Goal: Transaction & Acquisition: Book appointment/travel/reservation

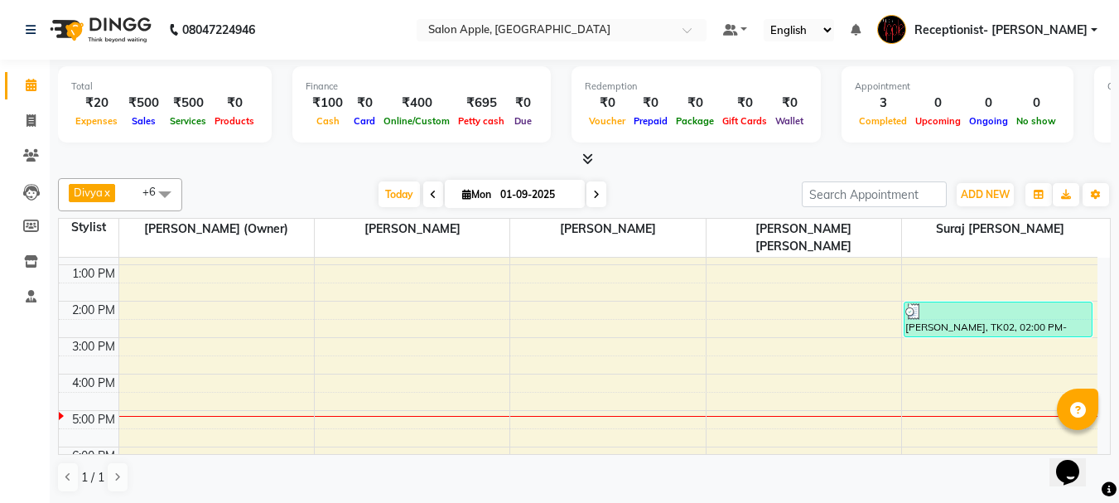
scroll to position [248, 0]
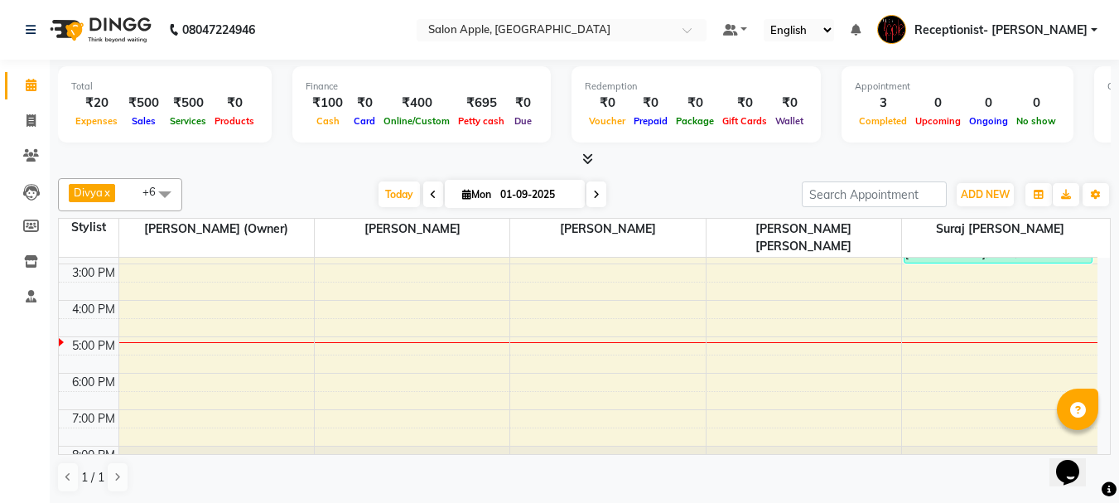
click at [717, 314] on div "8:00 AM 9:00 AM 10:00 AM 11:00 AM 12:00 PM 1:00 PM 2:00 PM 3:00 PM 4:00 PM 5:00…" at bounding box center [578, 245] width 1038 height 473
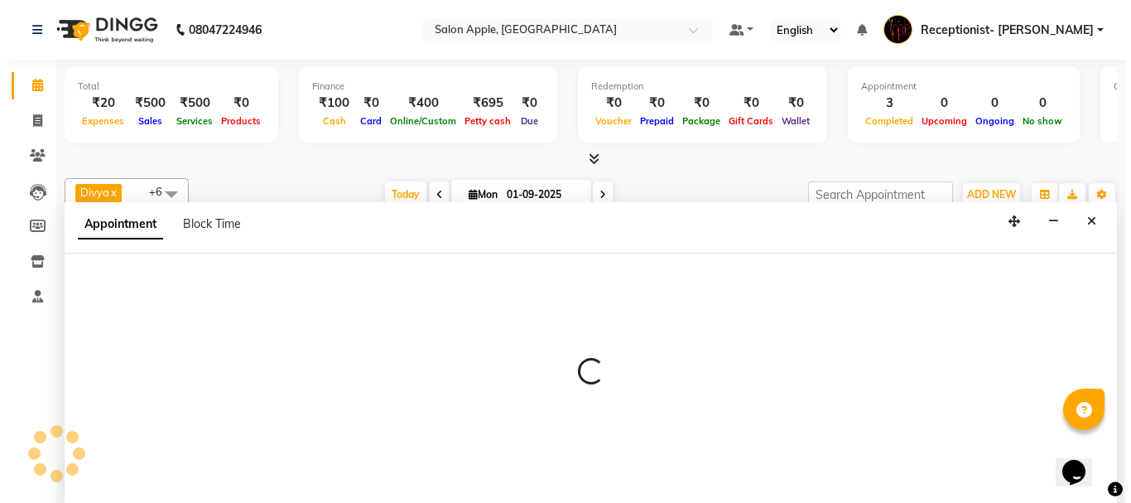
scroll to position [1, 0]
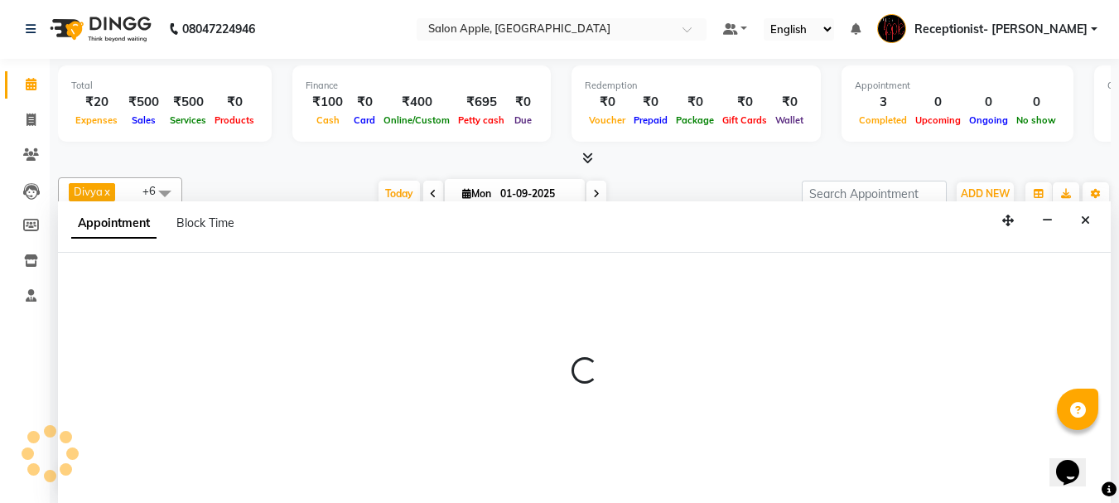
select select "62964"
select select "990"
select select "tentative"
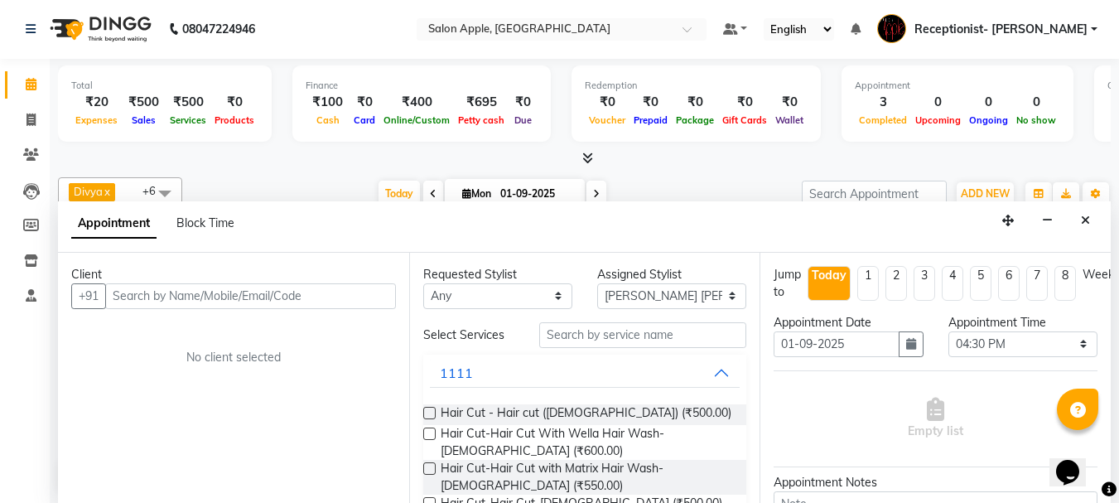
click at [256, 294] on input "text" at bounding box center [250, 296] width 291 height 26
type input "8669124755"
click at [339, 295] on span "Add Client" at bounding box center [361, 295] width 55 height 15
select select "22"
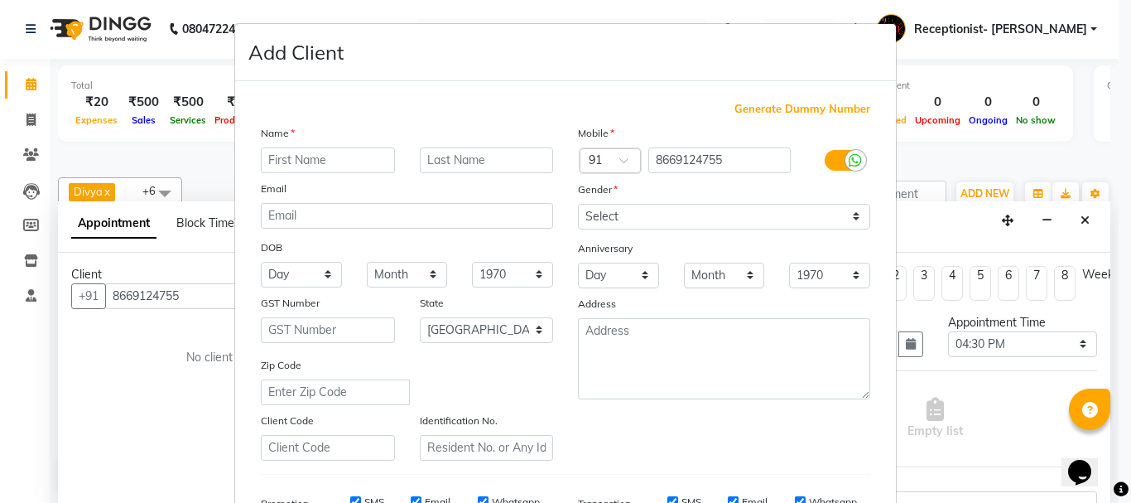
click at [337, 159] on input "text" at bounding box center [328, 160] width 134 height 26
type input "Manisha"
click at [451, 158] on input "text" at bounding box center [487, 160] width 134 height 26
type input "i"
type input "O"
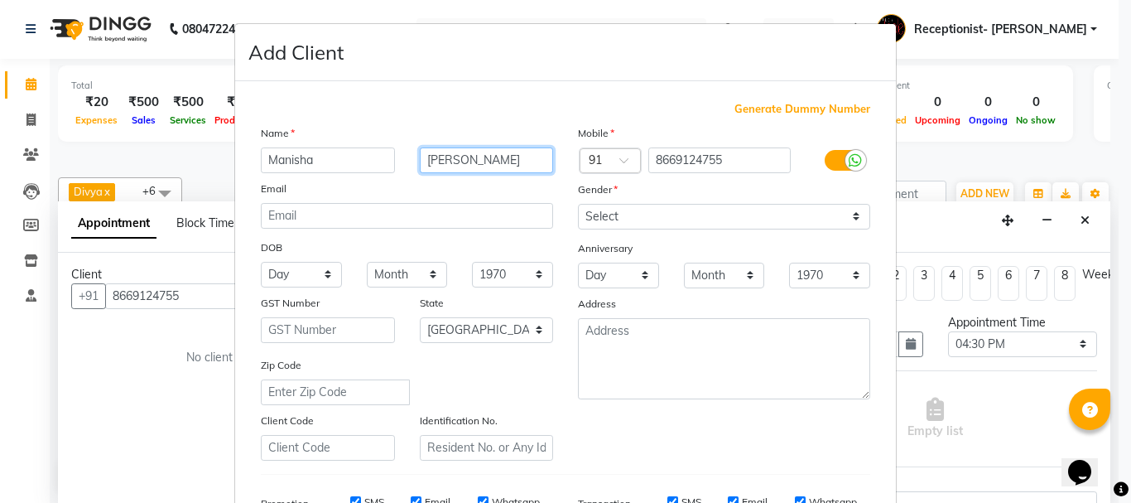
type input "[PERSON_NAME]"
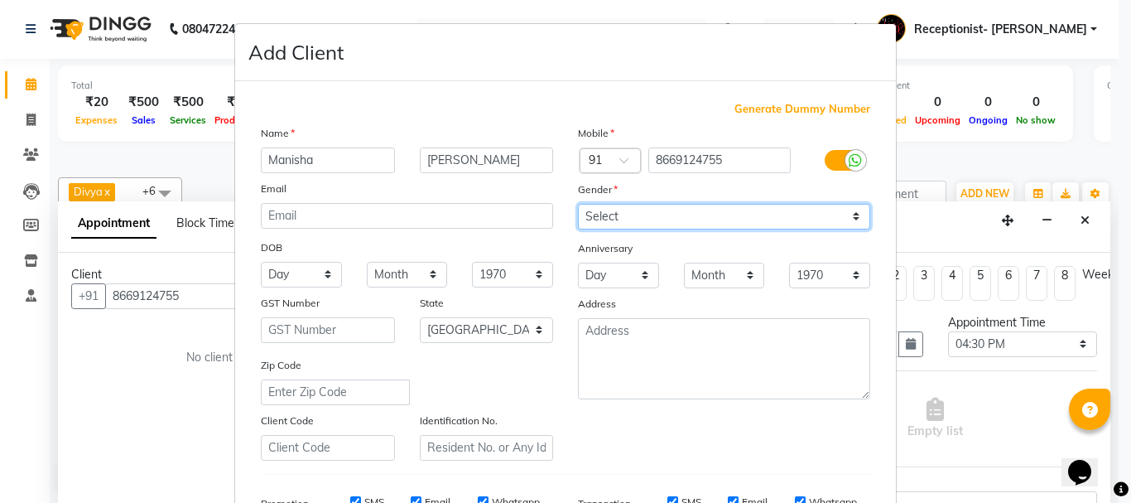
drag, startPoint x: 670, startPoint y: 225, endPoint x: 658, endPoint y: 229, distance: 12.1
click at [671, 225] on select "Select [DEMOGRAPHIC_DATA] [DEMOGRAPHIC_DATA] Other Prefer Not To Say" at bounding box center [724, 217] width 292 height 26
click at [578, 204] on select "Select [DEMOGRAPHIC_DATA] [DEMOGRAPHIC_DATA] Other Prefer Not To Say" at bounding box center [724, 217] width 292 height 26
drag, startPoint x: 645, startPoint y: 215, endPoint x: 649, endPoint y: 224, distance: 10.0
click at [646, 215] on select "Select [DEMOGRAPHIC_DATA] [DEMOGRAPHIC_DATA] Other Prefer Not To Say" at bounding box center [724, 217] width 292 height 26
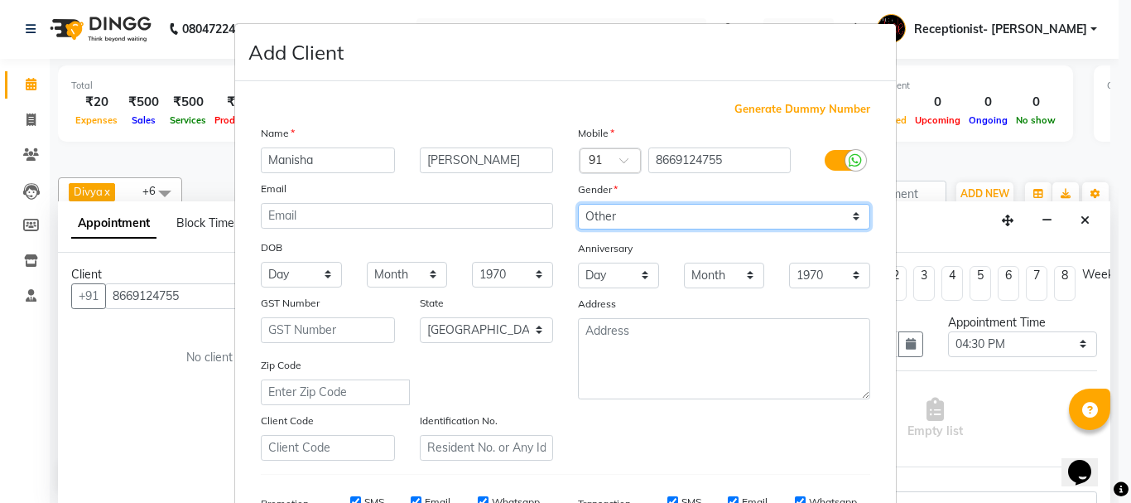
select select "[DEMOGRAPHIC_DATA]"
click at [578, 204] on select "Select [DEMOGRAPHIC_DATA] [DEMOGRAPHIC_DATA] Other Prefer Not To Say" at bounding box center [724, 217] width 292 height 26
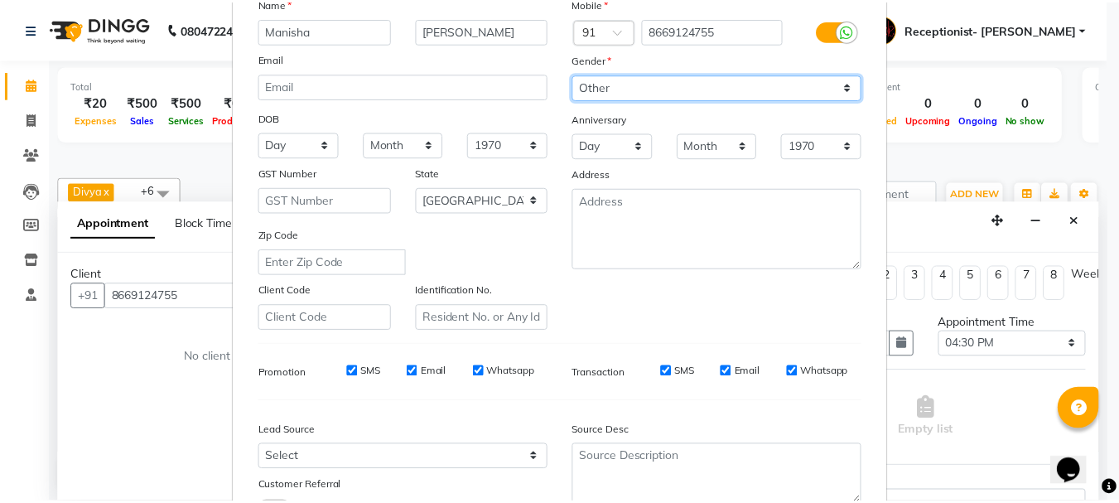
scroll to position [262, 0]
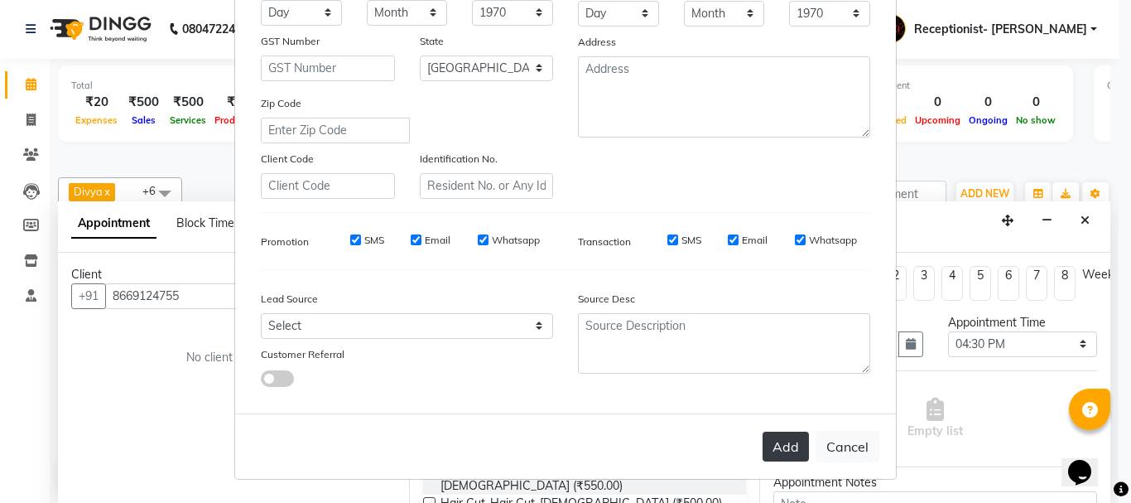
drag, startPoint x: 770, startPoint y: 440, endPoint x: 763, endPoint y: 436, distance: 8.5
click at [770, 438] on button "Add" at bounding box center [786, 446] width 46 height 30
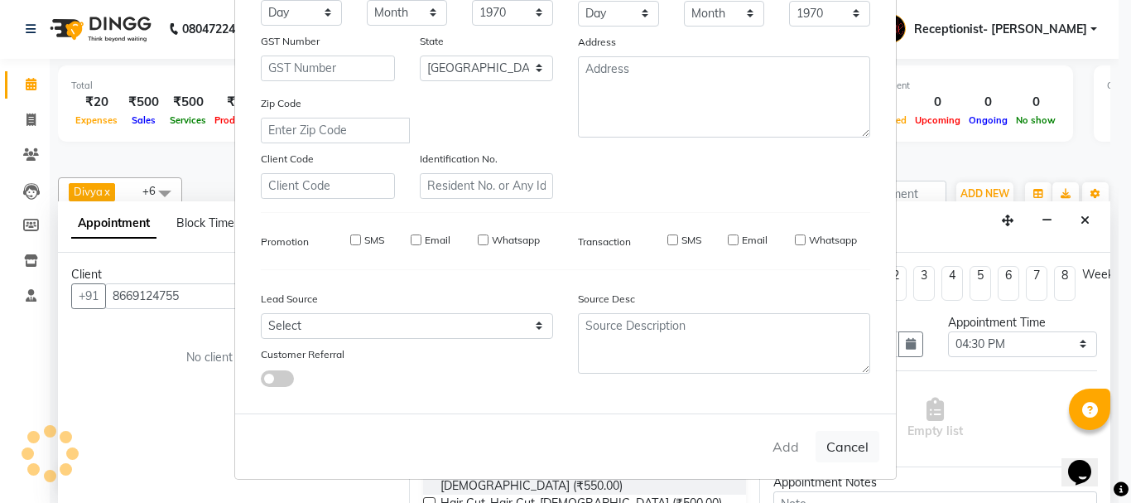
select select
select select "null"
select select
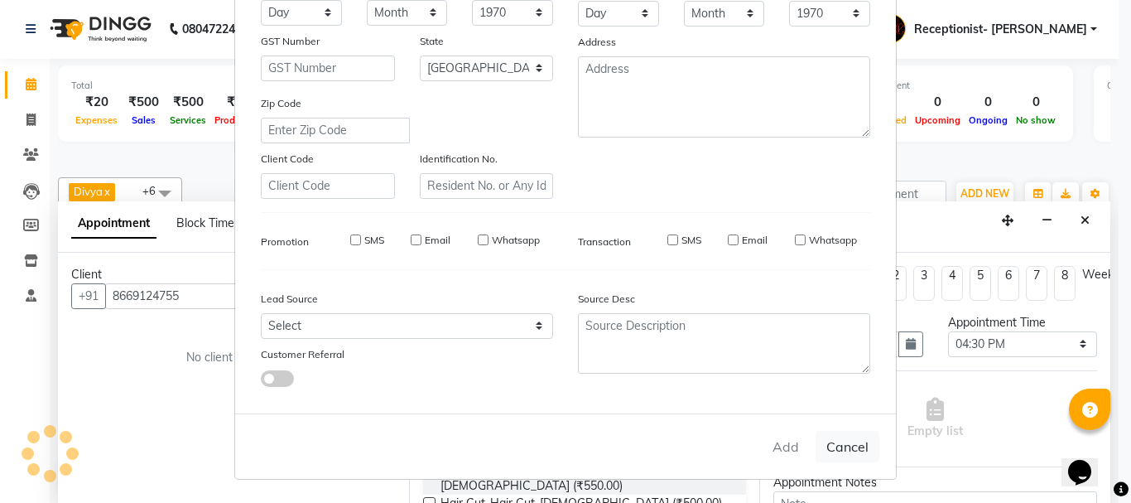
select select
checkbox input "false"
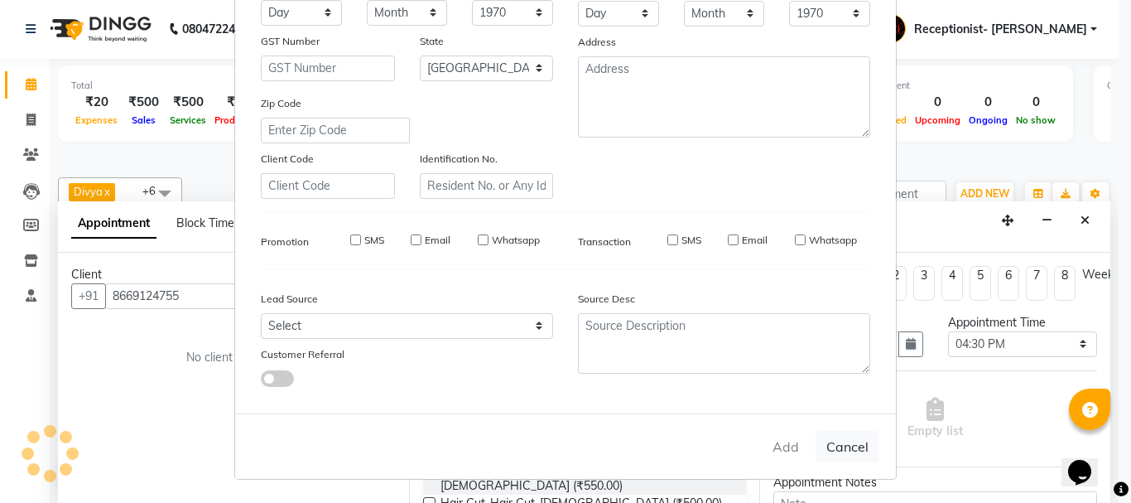
checkbox input "false"
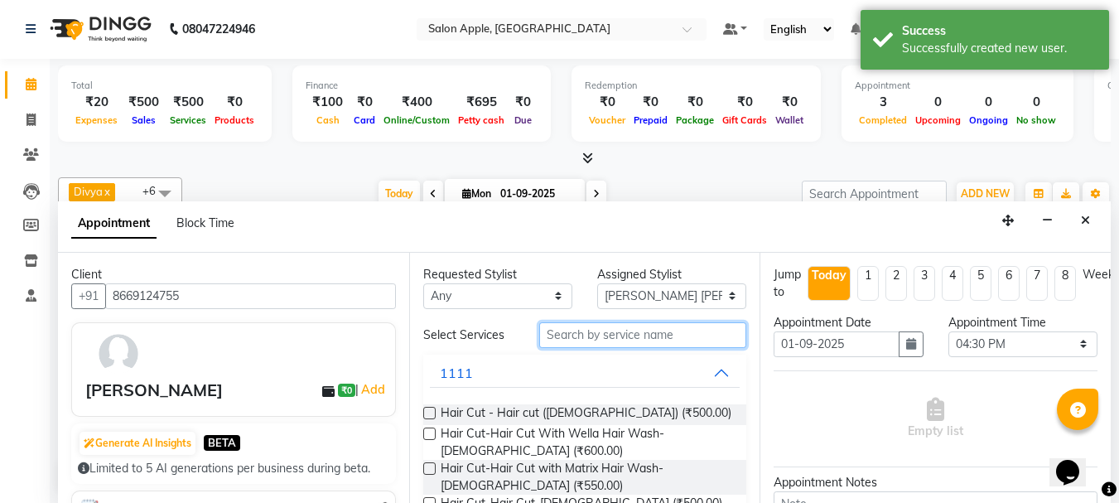
click at [694, 336] on input "text" at bounding box center [642, 335] width 207 height 26
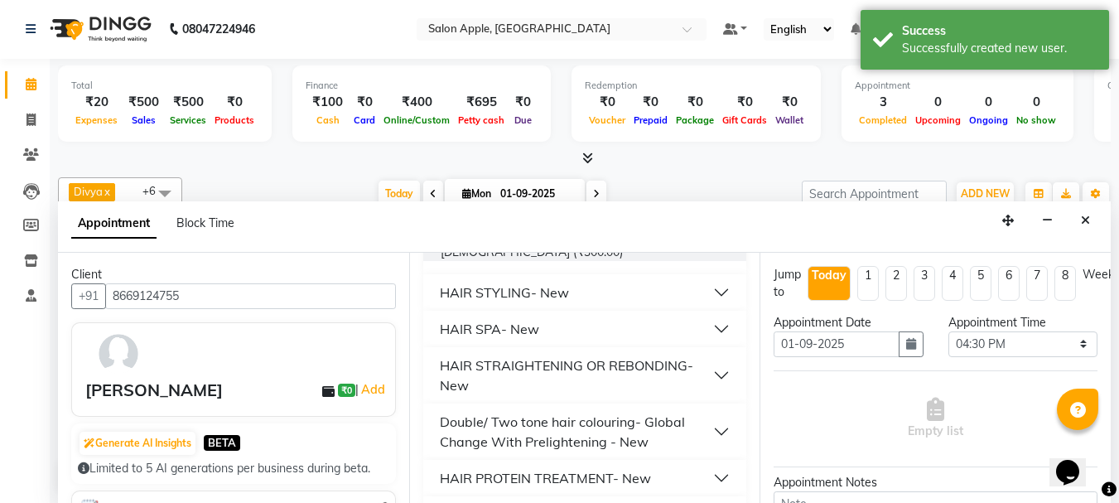
scroll to position [248, 0]
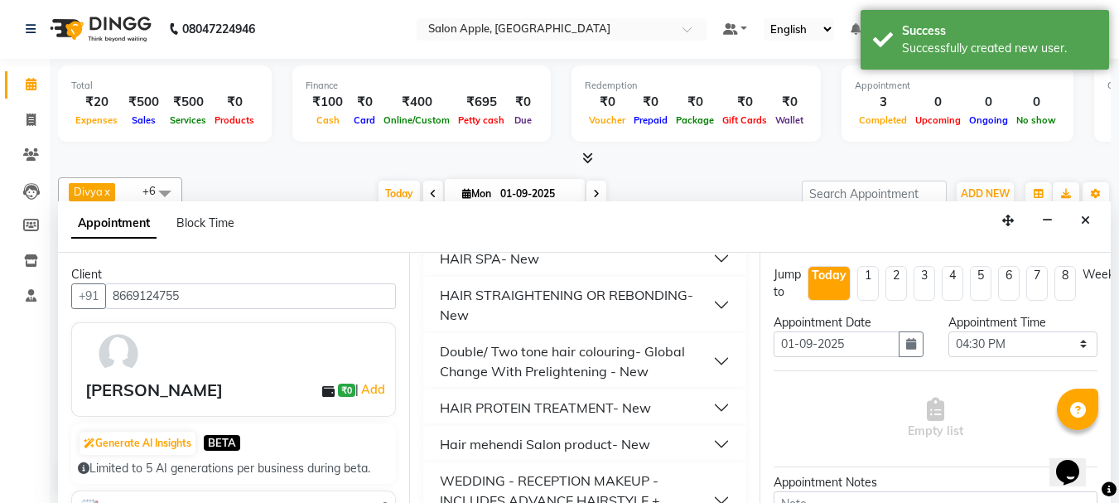
drag, startPoint x: 535, startPoint y: 254, endPoint x: 527, endPoint y: 262, distance: 11.1
click at [532, 255] on div "HAIR SPA- New" at bounding box center [489, 258] width 99 height 20
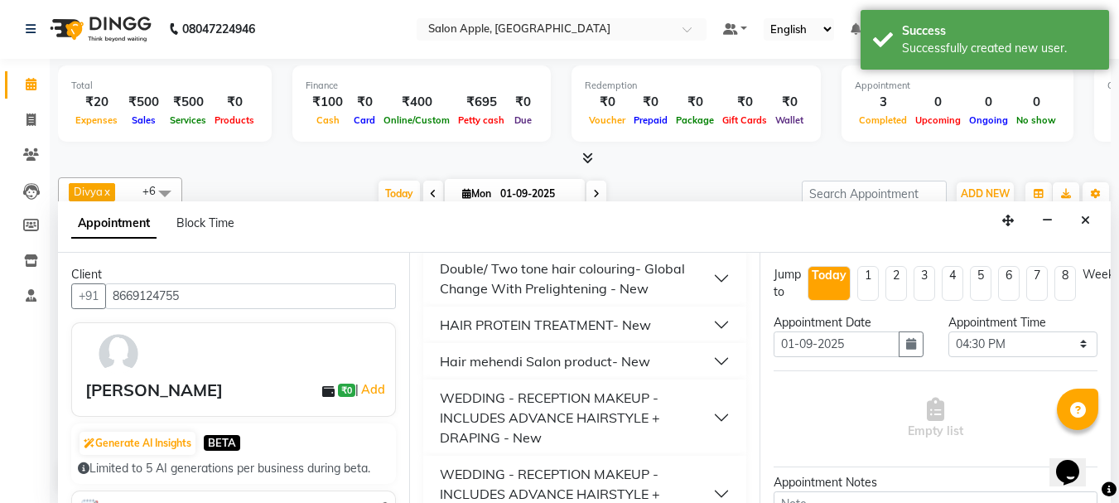
scroll to position [580, 0]
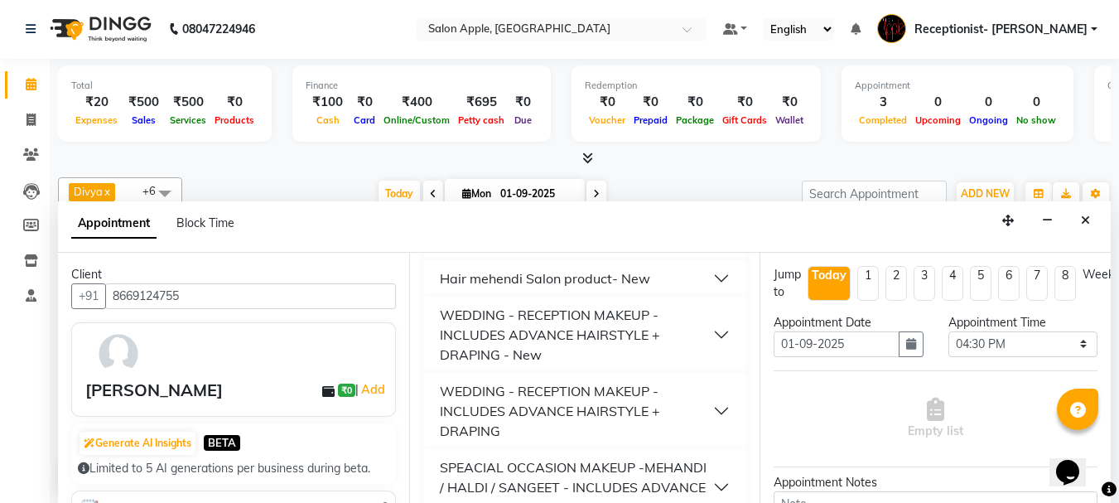
click at [591, 312] on div "WEDDING - RECEPTION MAKEUP - INCLUDES ADVANCE HAIRSTYLE + DRAPING - New" at bounding box center [577, 335] width 274 height 60
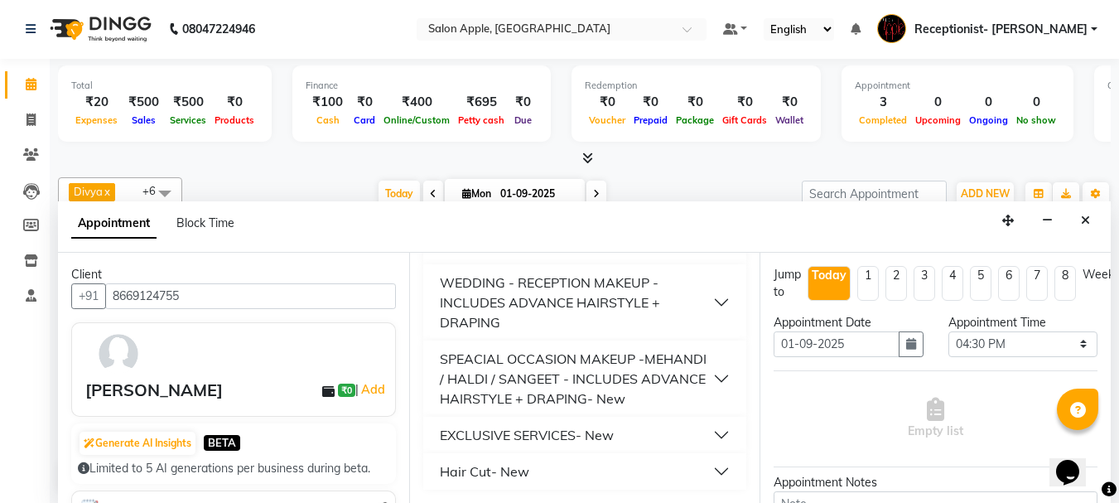
scroll to position [995, 0]
click at [542, 434] on div "EXCLUSIVE SERVICES- New" at bounding box center [527, 435] width 174 height 20
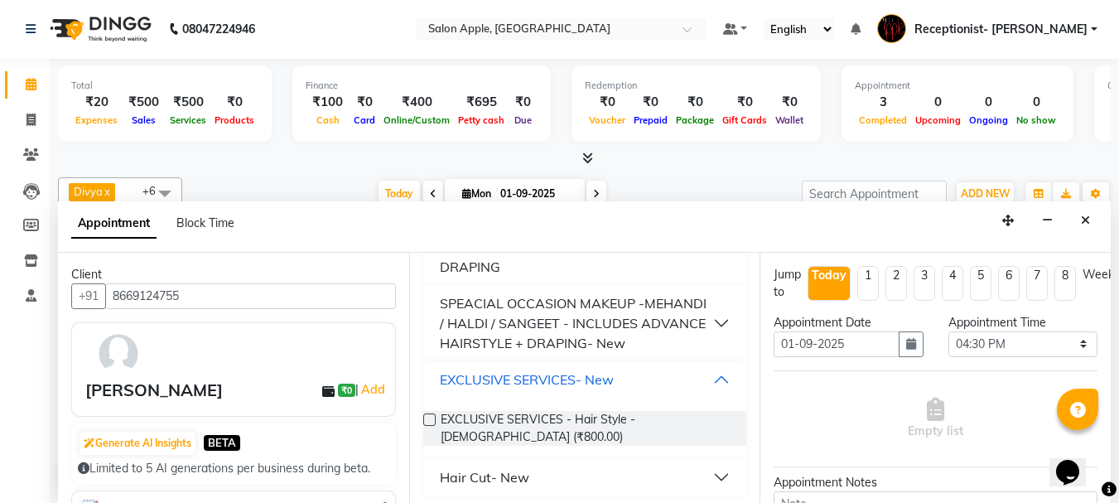
scroll to position [1056, 0]
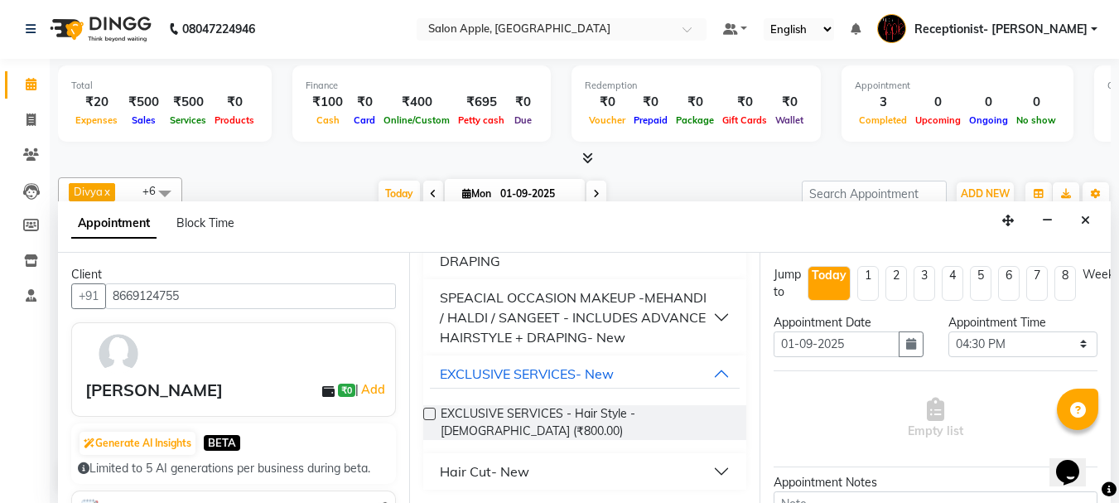
click at [508, 463] on div "Hair Cut- New" at bounding box center [484, 471] width 89 height 20
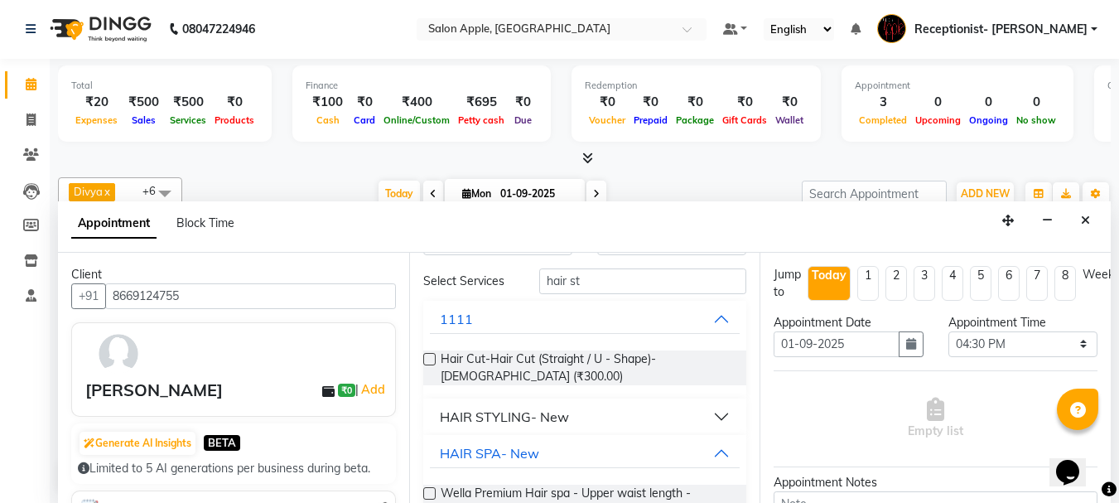
scroll to position [0, 0]
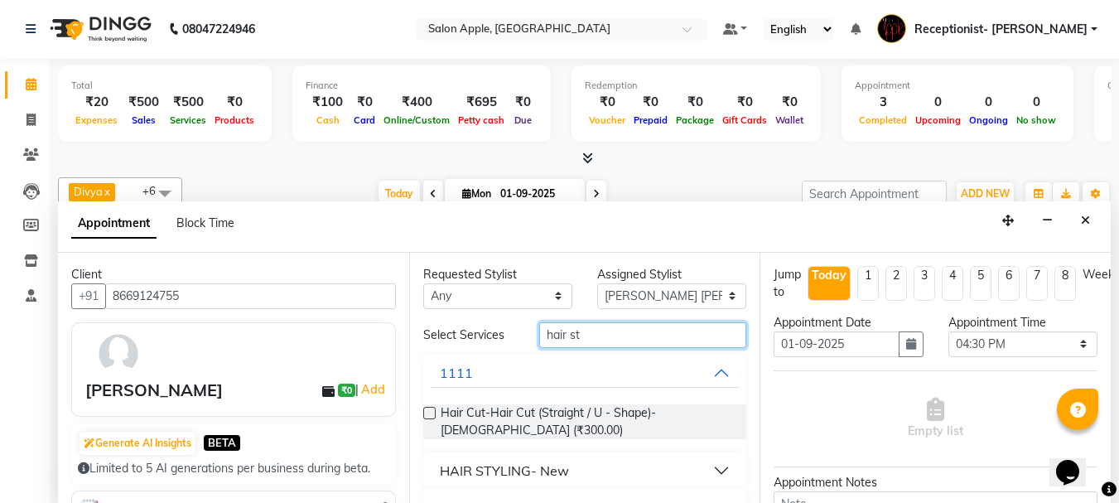
click at [590, 339] on input "hair st" at bounding box center [642, 335] width 207 height 26
drag, startPoint x: 587, startPoint y: 339, endPoint x: 567, endPoint y: 341, distance: 19.9
click at [567, 341] on input "hair st" at bounding box center [642, 335] width 207 height 26
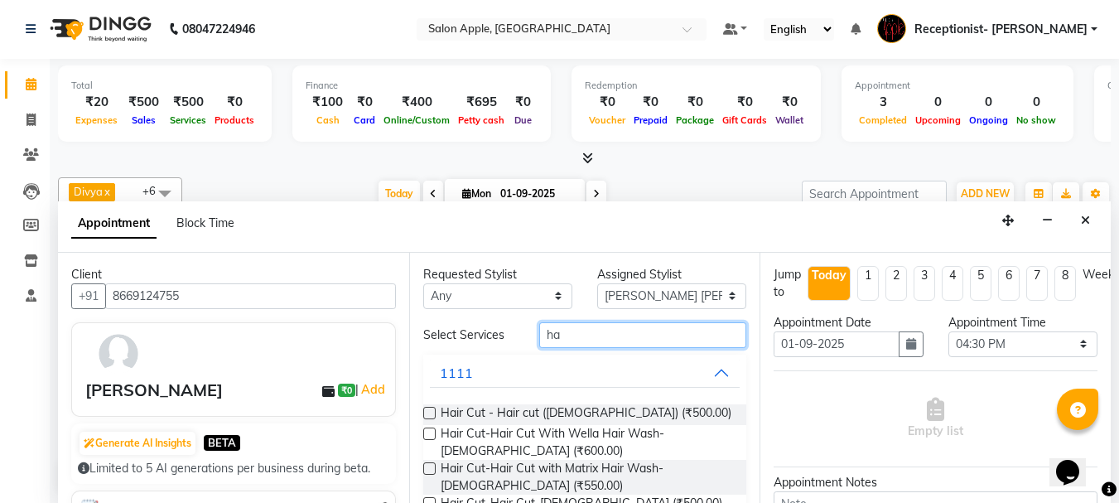
type input "h"
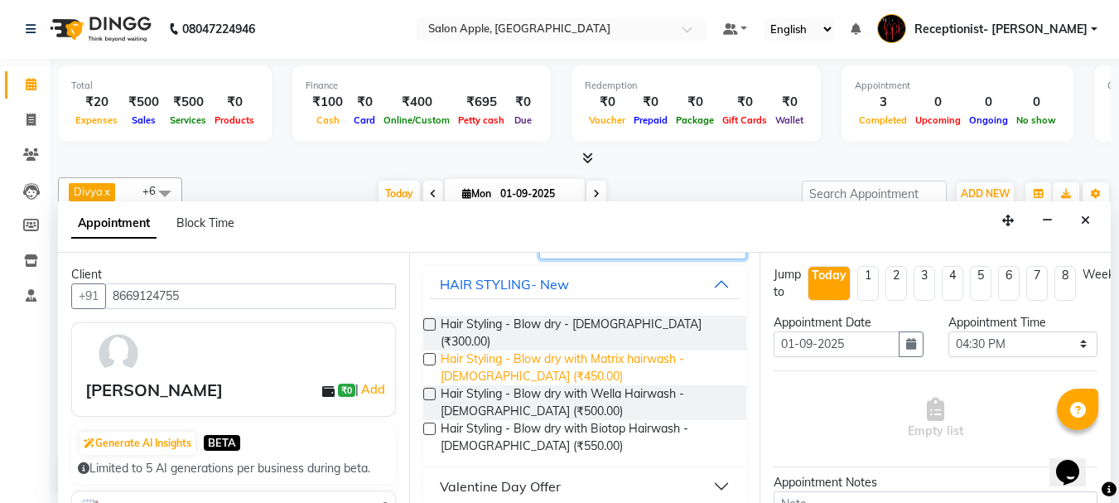
scroll to position [89, 0]
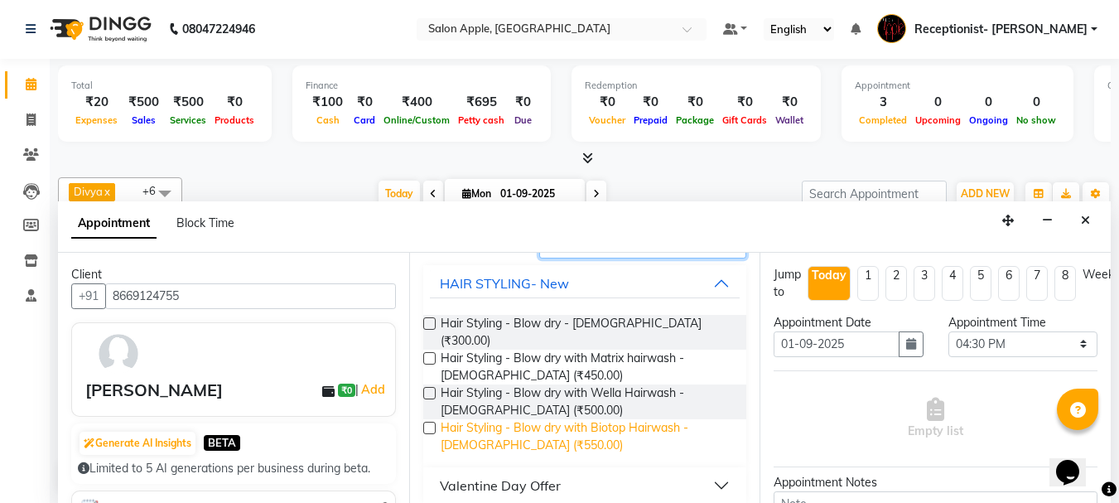
type input "blow"
drag, startPoint x: 566, startPoint y: 416, endPoint x: 579, endPoint y: 430, distance: 19.3
click at [571, 427] on span "Hair Styling - Blow dry with Biotop Hairwash - [DEMOGRAPHIC_DATA] (₹550.00)" at bounding box center [586, 436] width 293 height 35
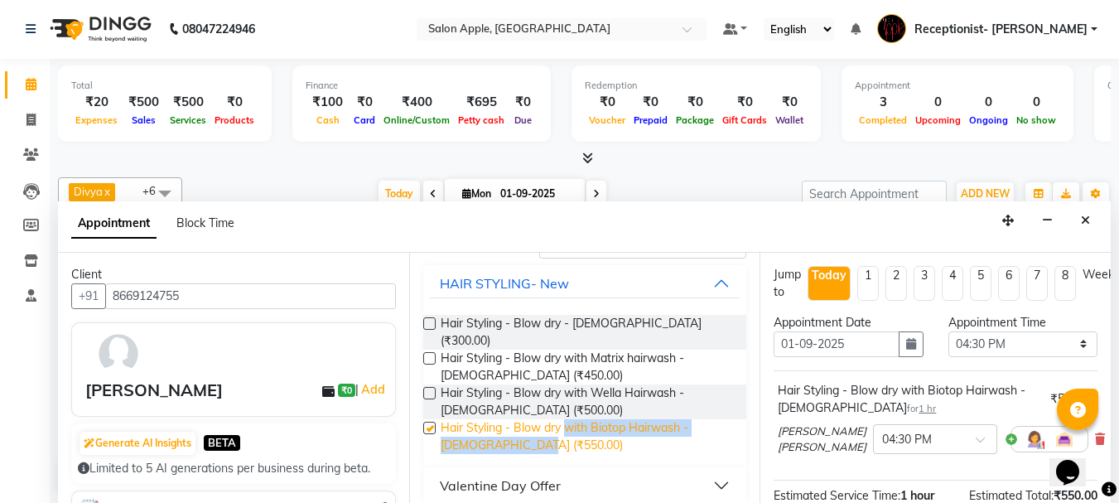
checkbox input "false"
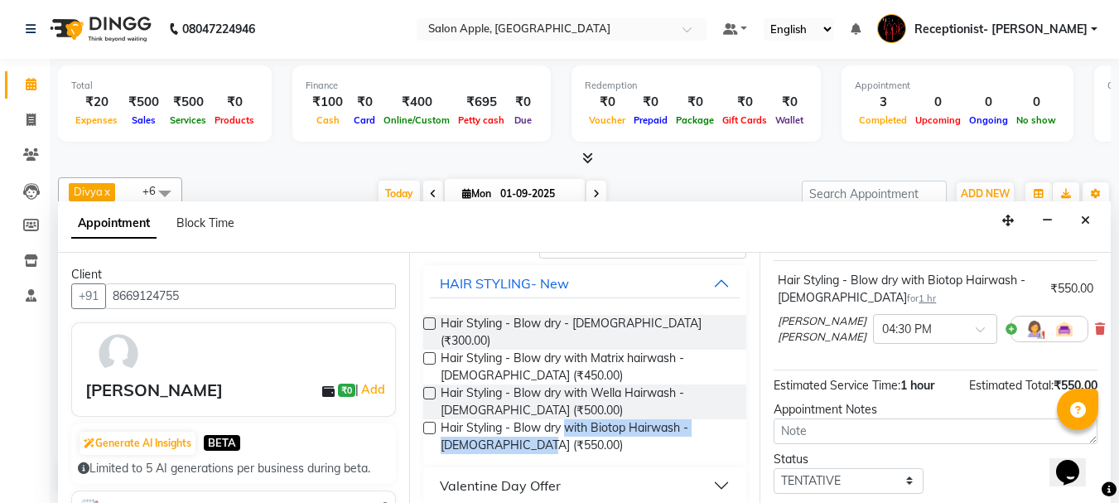
scroll to position [218, 0]
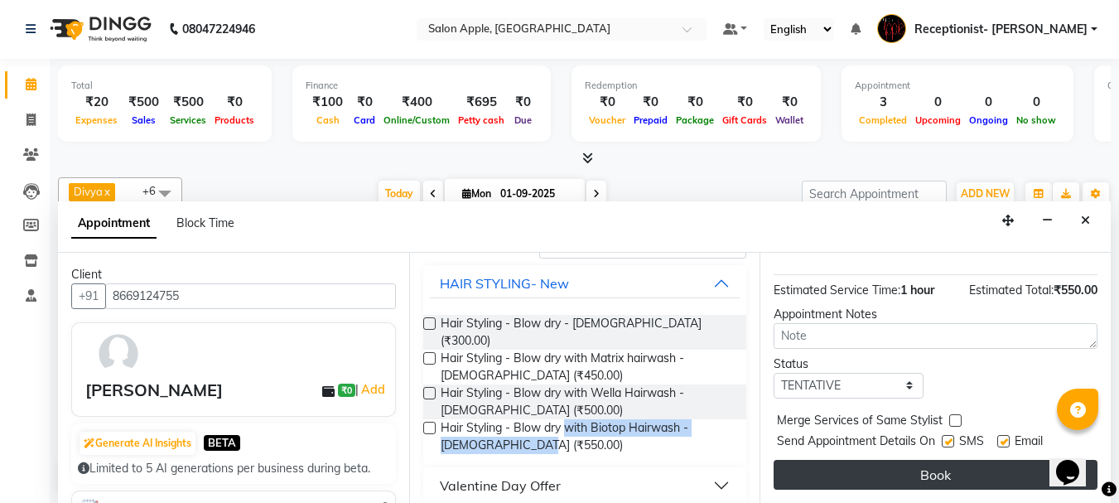
drag, startPoint x: 916, startPoint y: 460, endPoint x: 886, endPoint y: 459, distance: 29.9
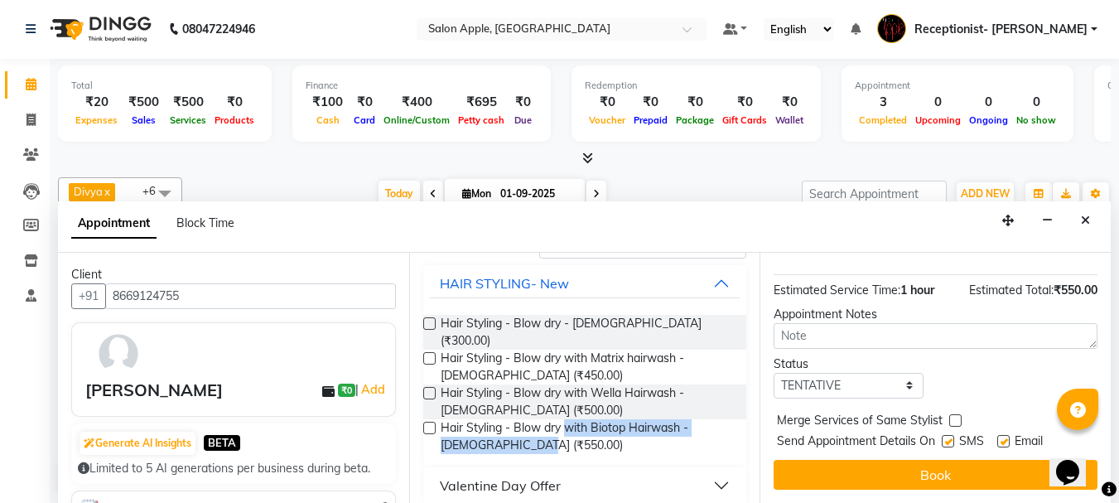
click at [913, 462] on button "Book" at bounding box center [935, 475] width 324 height 30
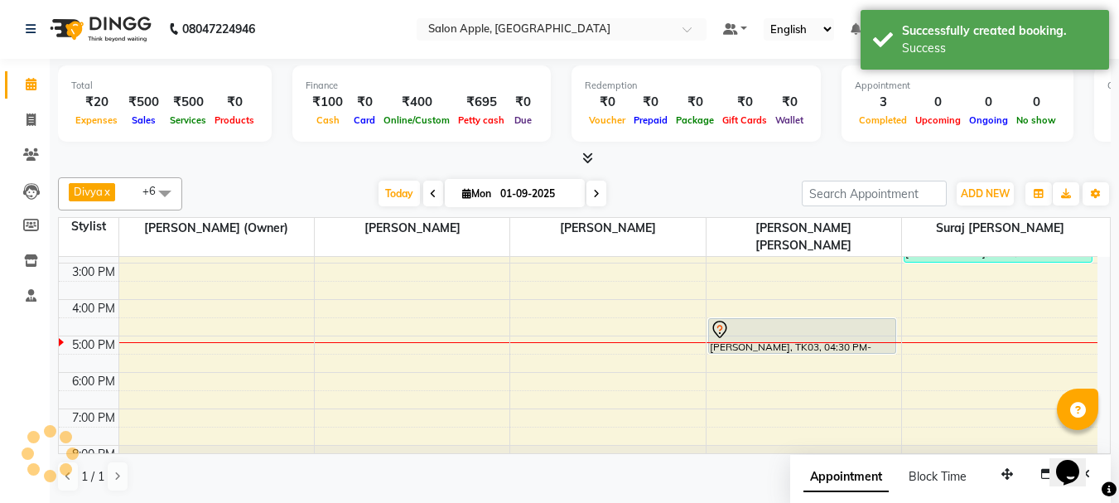
scroll to position [0, 0]
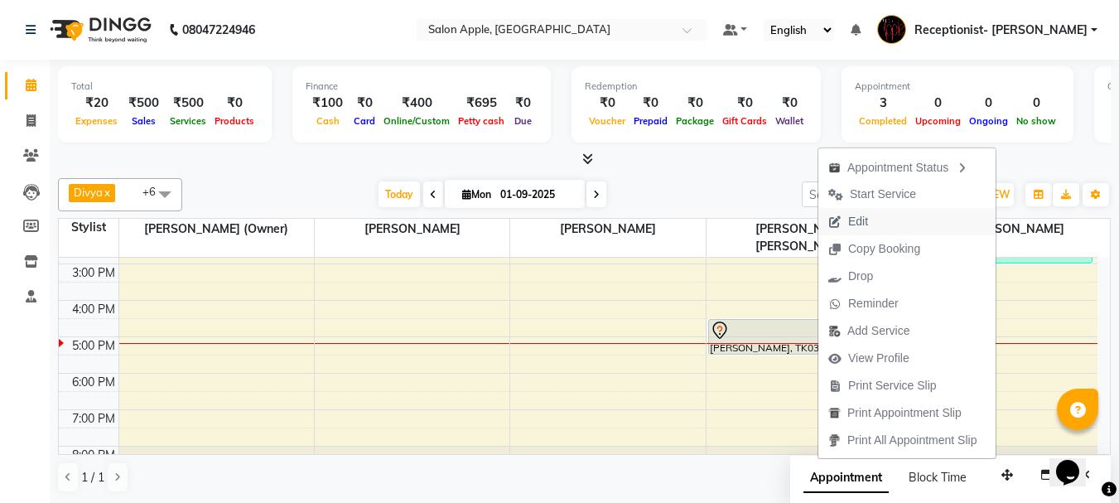
click at [858, 215] on span "Edit" at bounding box center [858, 221] width 20 height 17
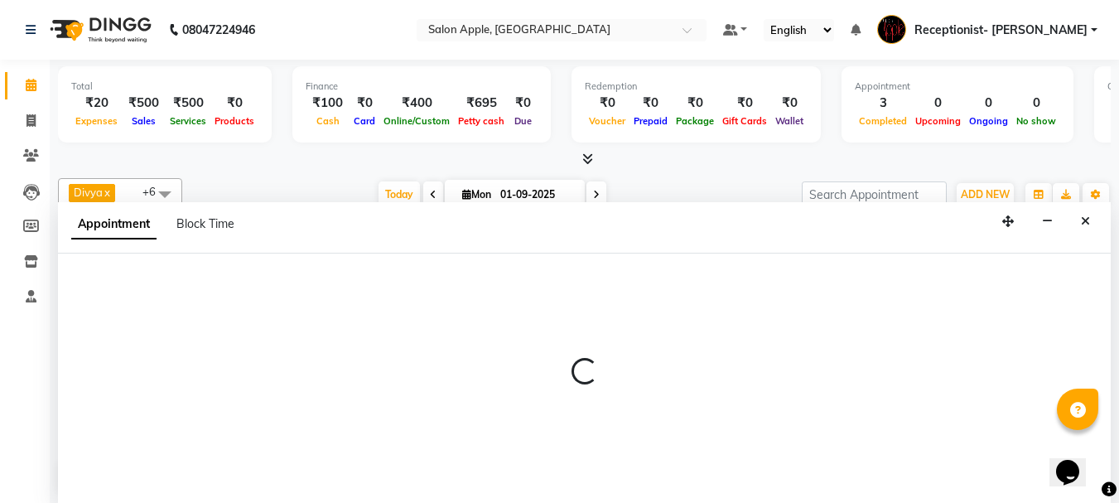
scroll to position [1, 0]
select select "tentative"
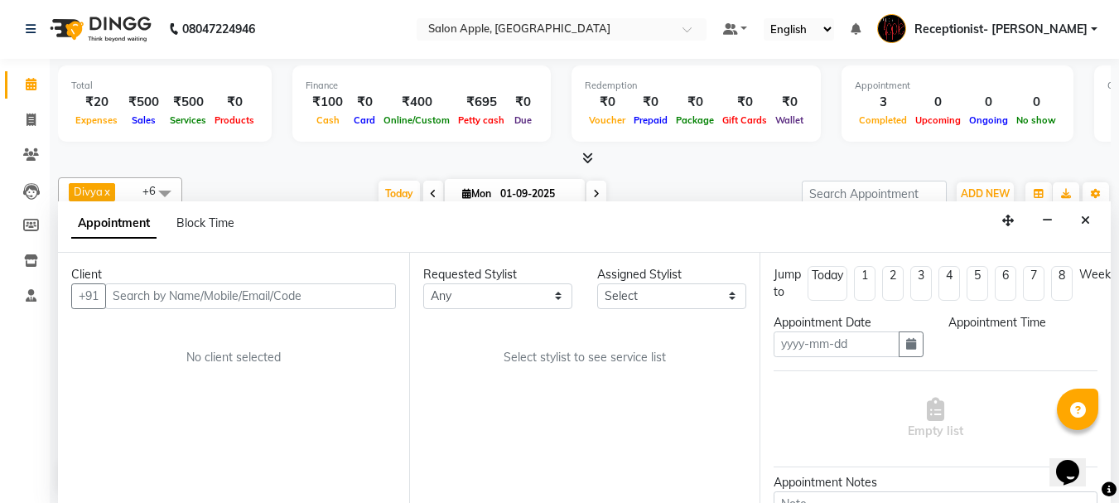
type input "01-09-2025"
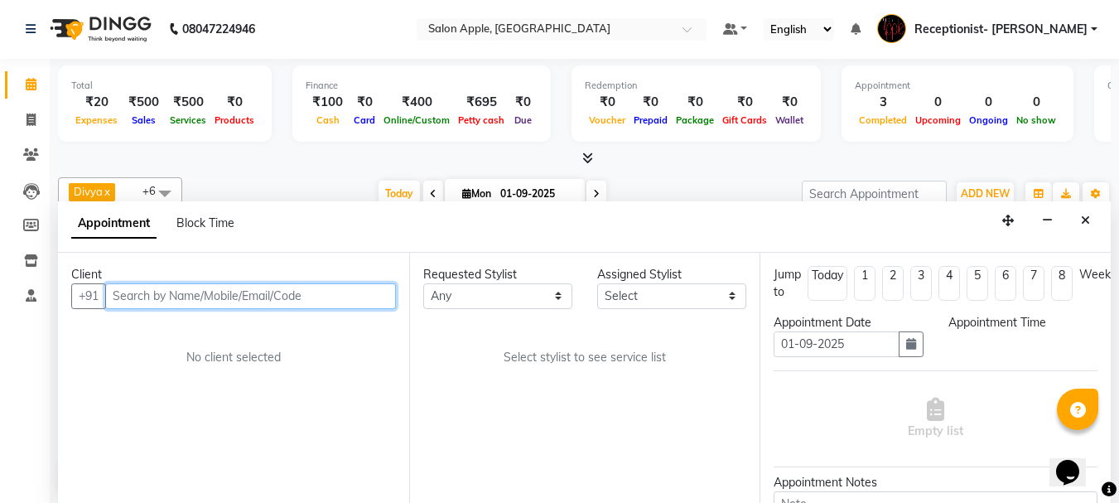
select select "990"
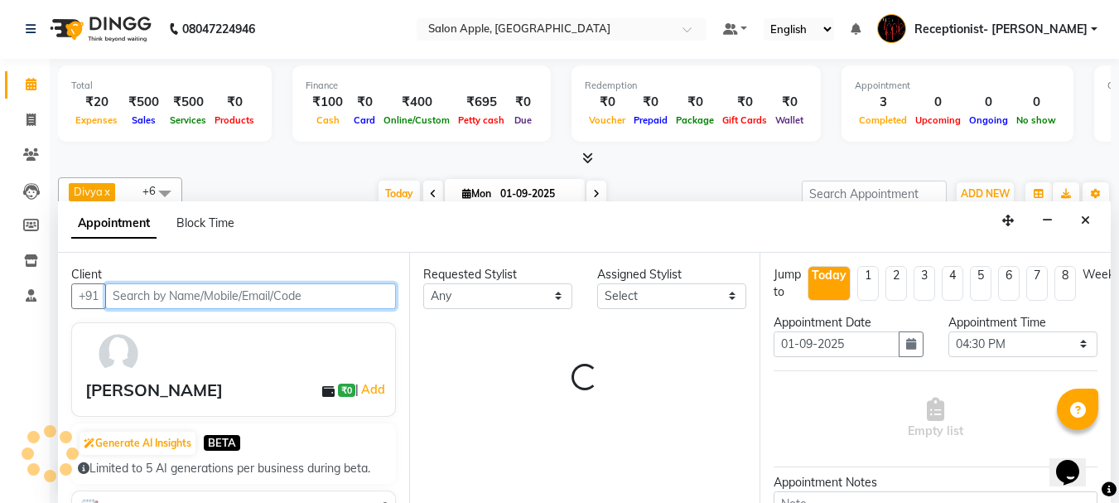
scroll to position [259, 0]
select select "62964"
select select "712"
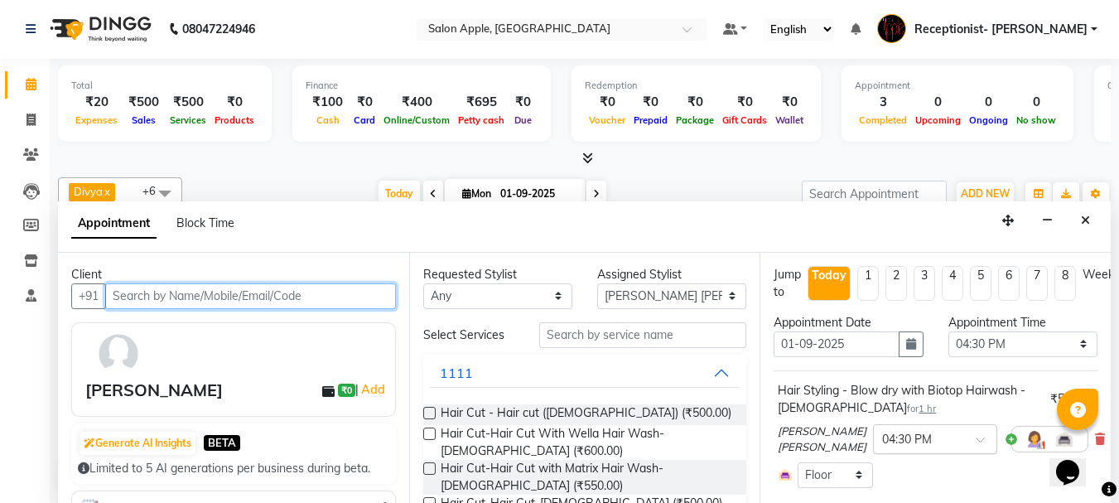
scroll to position [83, 0]
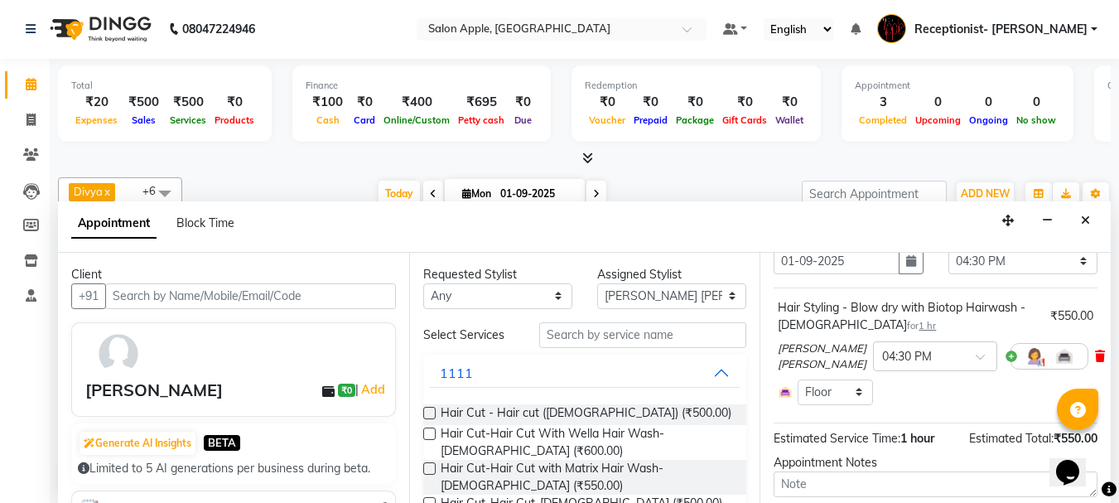
click at [1095, 358] on icon at bounding box center [1100, 356] width 10 height 12
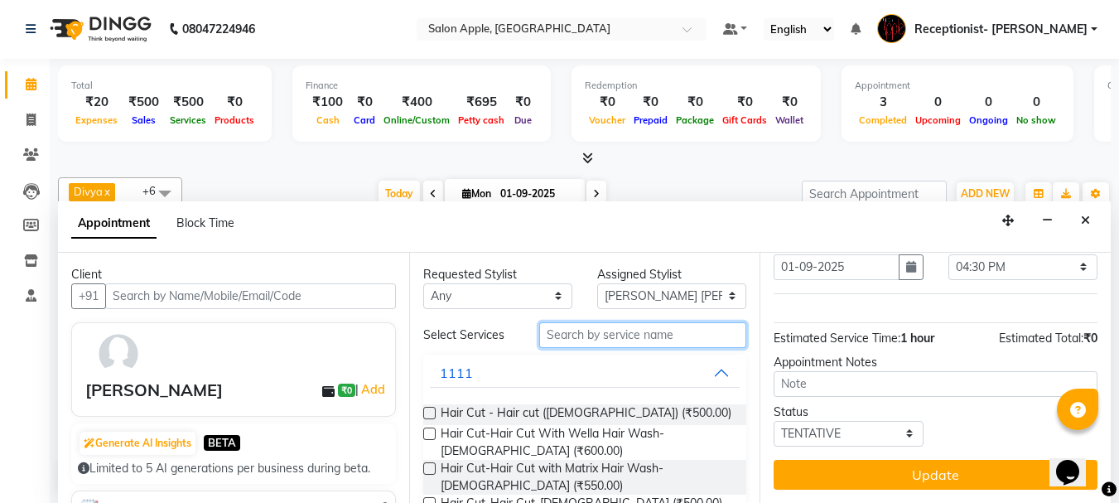
click at [620, 339] on input "text" at bounding box center [642, 335] width 207 height 26
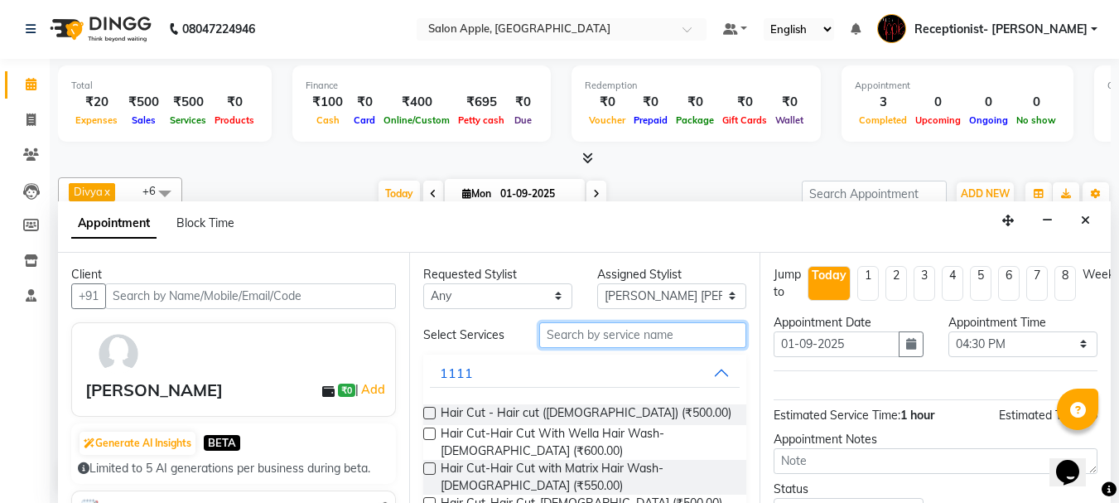
scroll to position [0, 0]
click at [649, 335] on input "text" at bounding box center [642, 336] width 207 height 26
click at [647, 338] on input "text" at bounding box center [642, 336] width 207 height 26
click at [618, 336] on input "text" at bounding box center [642, 336] width 207 height 26
click at [648, 334] on input "text" at bounding box center [642, 336] width 207 height 26
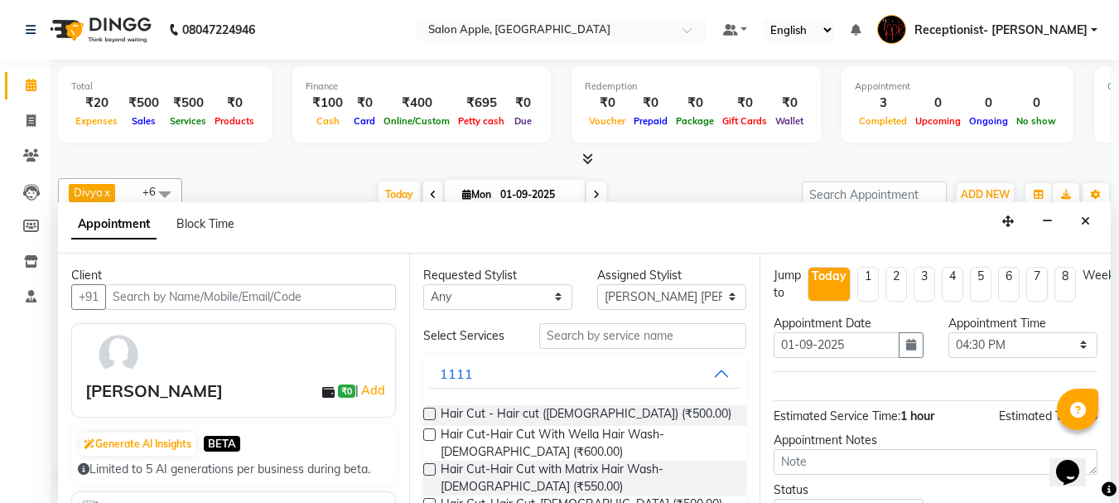
click at [646, 325] on div "Requested Stylist Any [PERSON_NAME] [PERSON_NAME] [PERSON_NAME] [PERSON_NAME] (…" at bounding box center [584, 378] width 351 height 250
click at [626, 335] on input "text" at bounding box center [642, 336] width 207 height 26
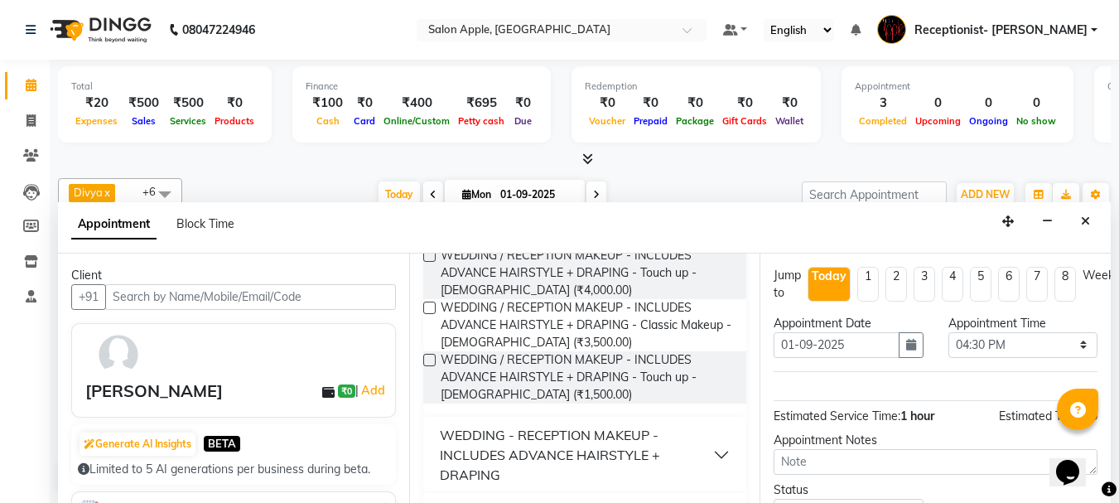
scroll to position [331, 0]
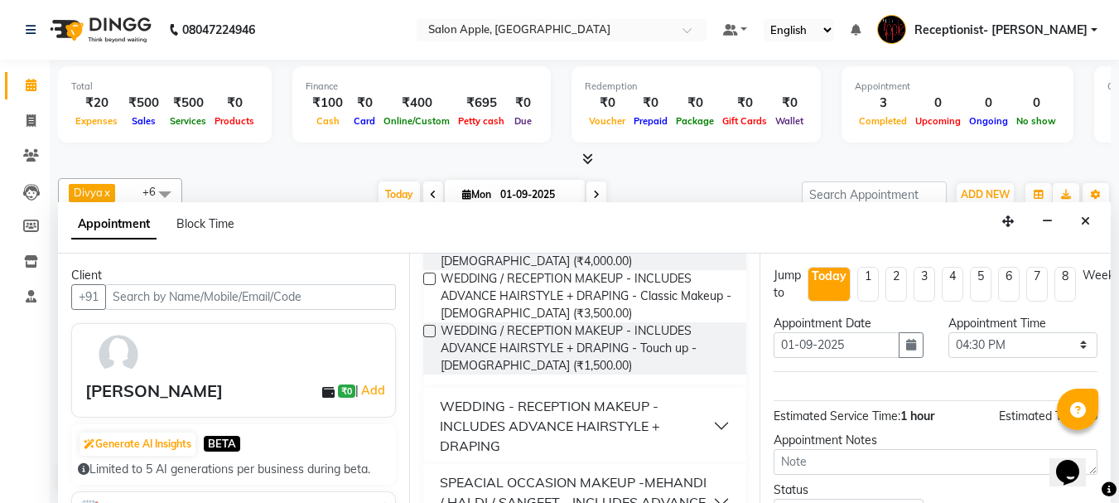
click at [564, 420] on div "WEDDING - RECEPTION MAKEUP - INCLUDES ADVANCE HAIRSTYLE + DRAPING" at bounding box center [577, 426] width 274 height 60
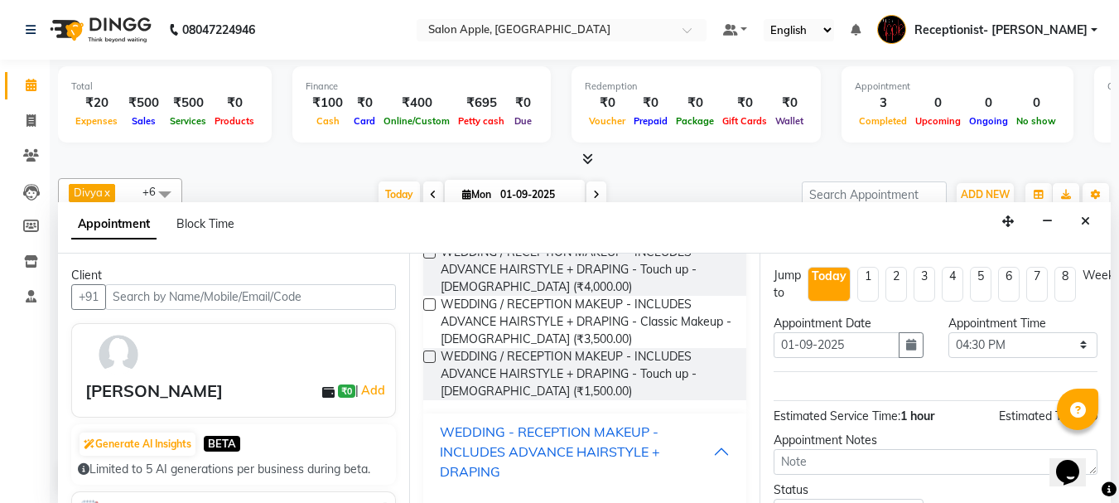
scroll to position [0, 0]
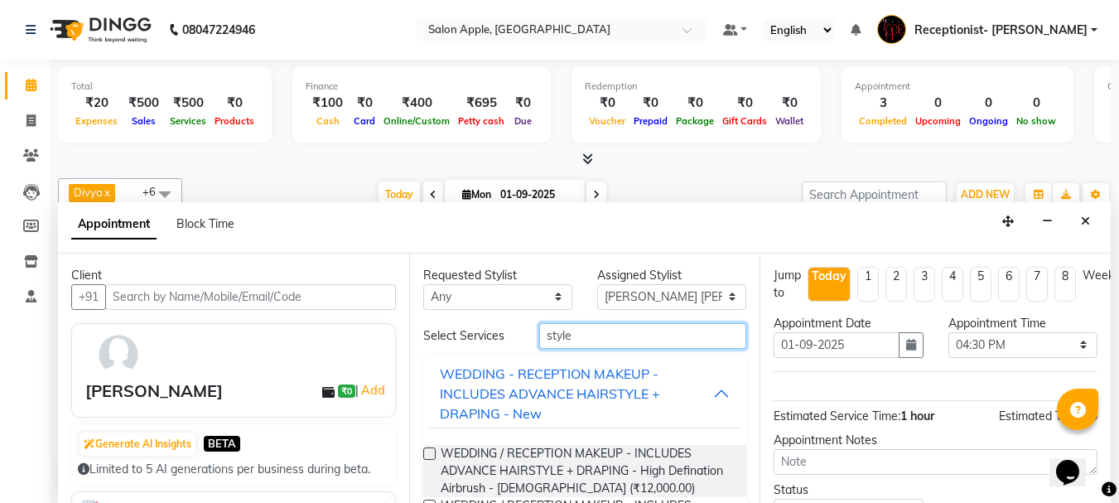
drag, startPoint x: 595, startPoint y: 329, endPoint x: 475, endPoint y: 363, distance: 124.8
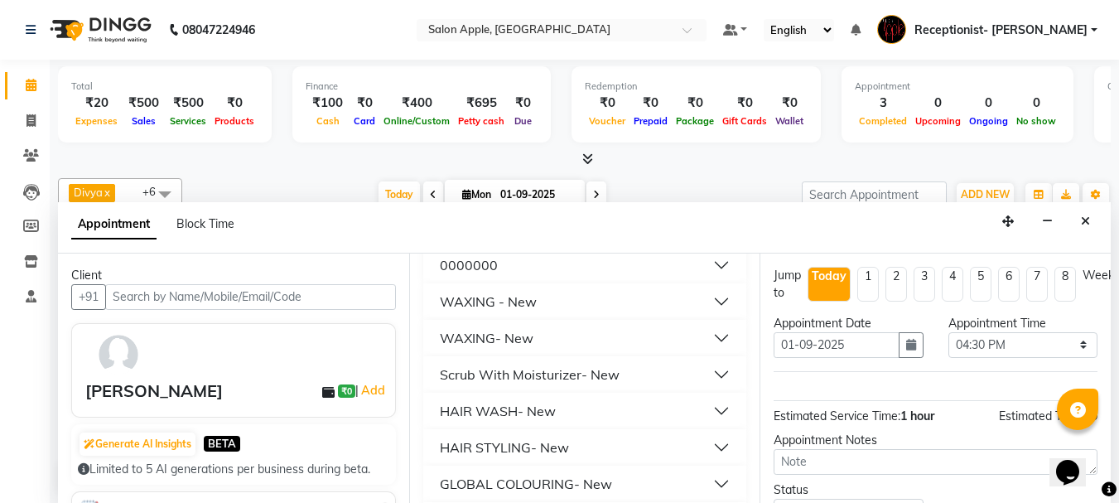
scroll to position [414, 0]
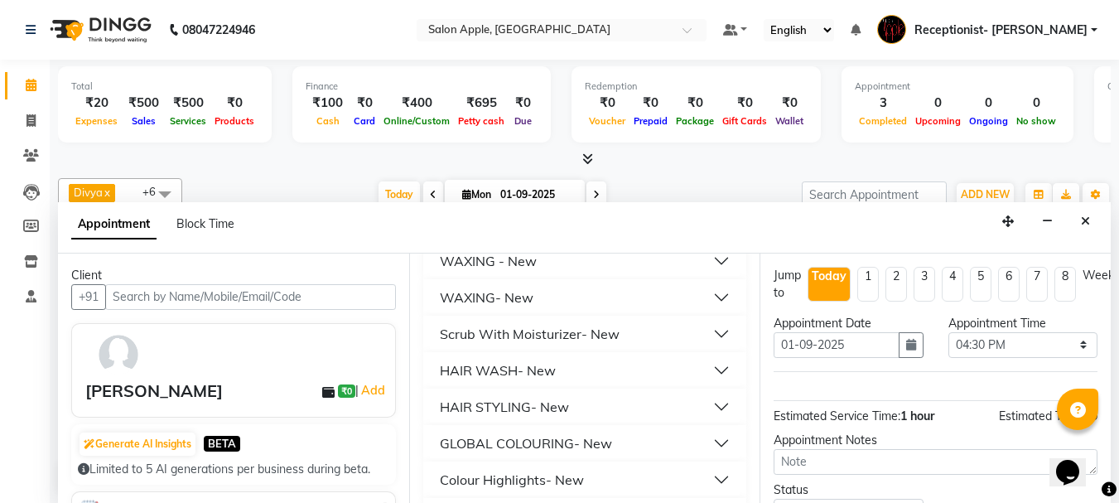
click at [544, 397] on div "HAIR STYLING- New" at bounding box center [504, 407] width 129 height 20
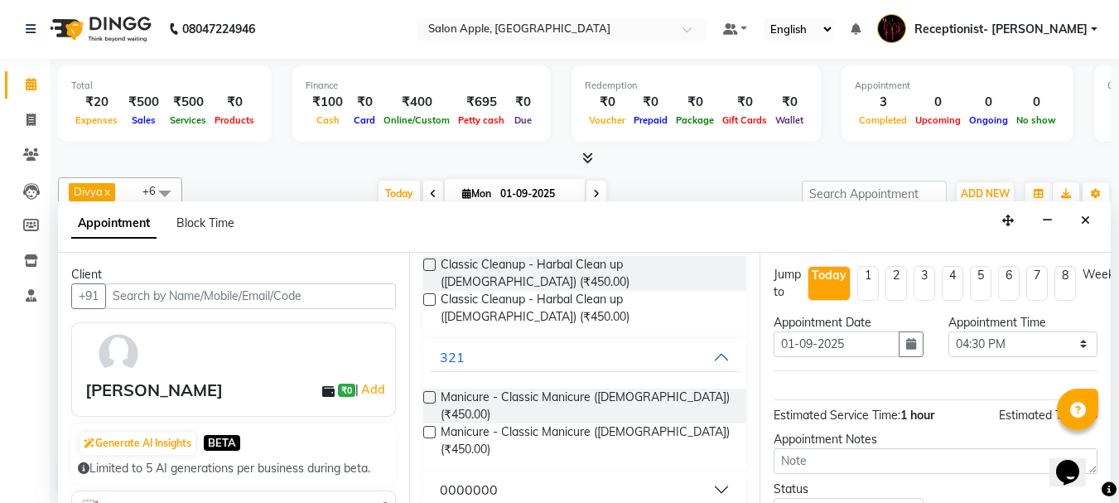
scroll to position [0, 0]
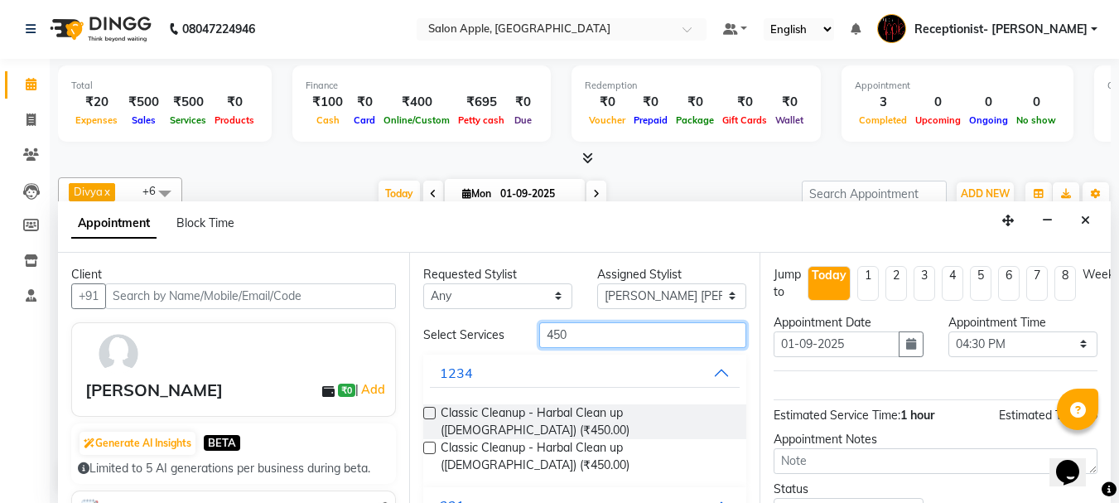
drag, startPoint x: 579, startPoint y: 332, endPoint x: 538, endPoint y: 330, distance: 40.6
click at [540, 330] on input "450" at bounding box center [642, 335] width 207 height 26
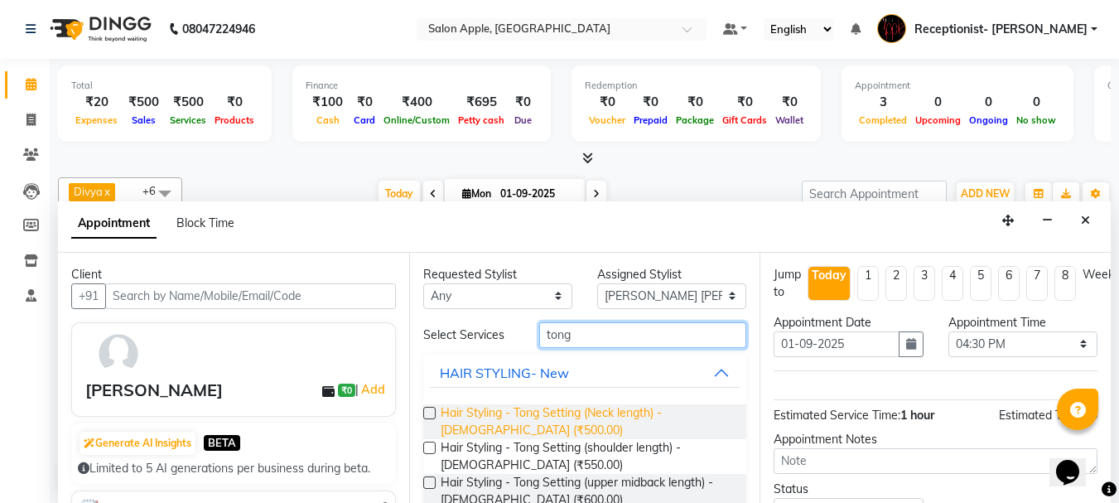
type input "tong"
click at [629, 407] on span "Hair Styling - Tong Setting (Neck length) - [DEMOGRAPHIC_DATA] (₹500.00)" at bounding box center [586, 421] width 293 height 35
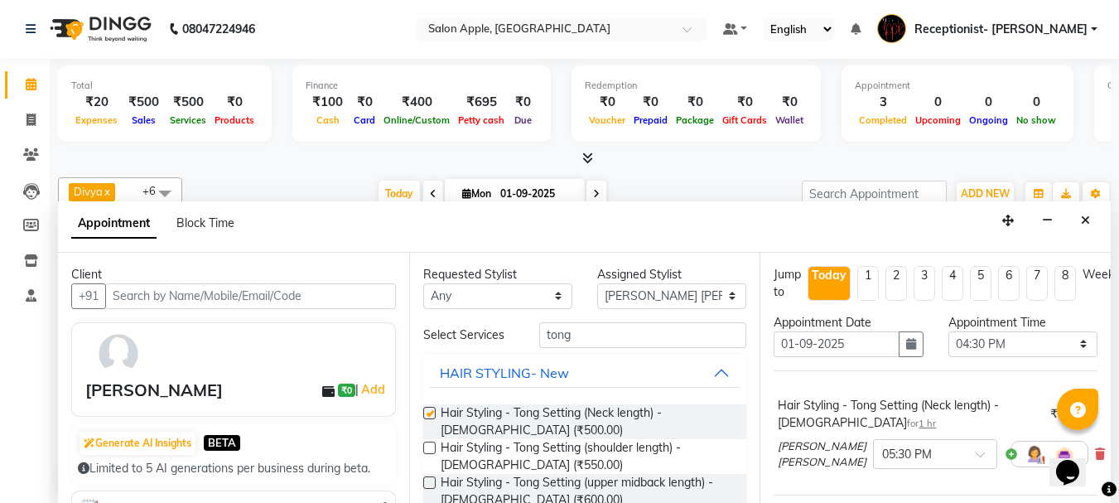
checkbox input "false"
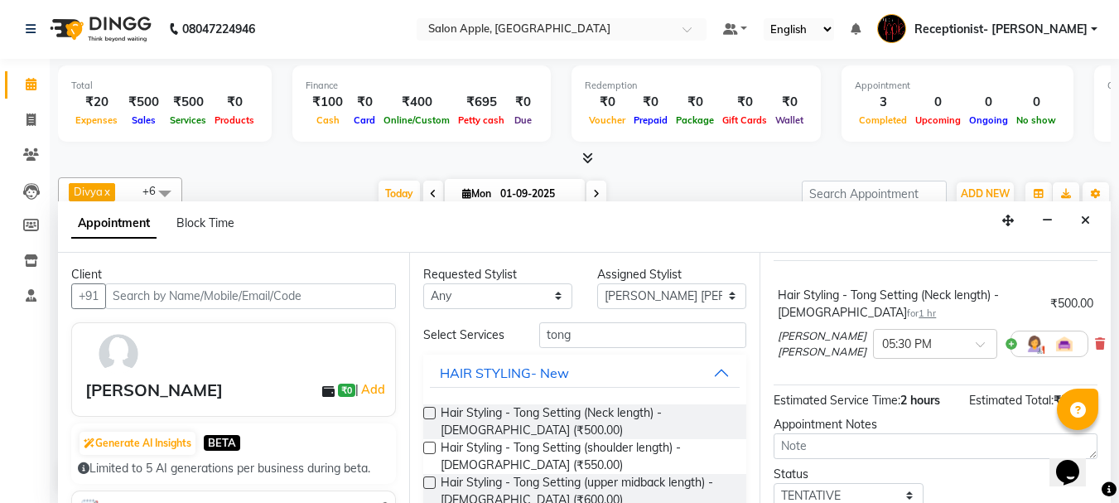
scroll to position [185, 0]
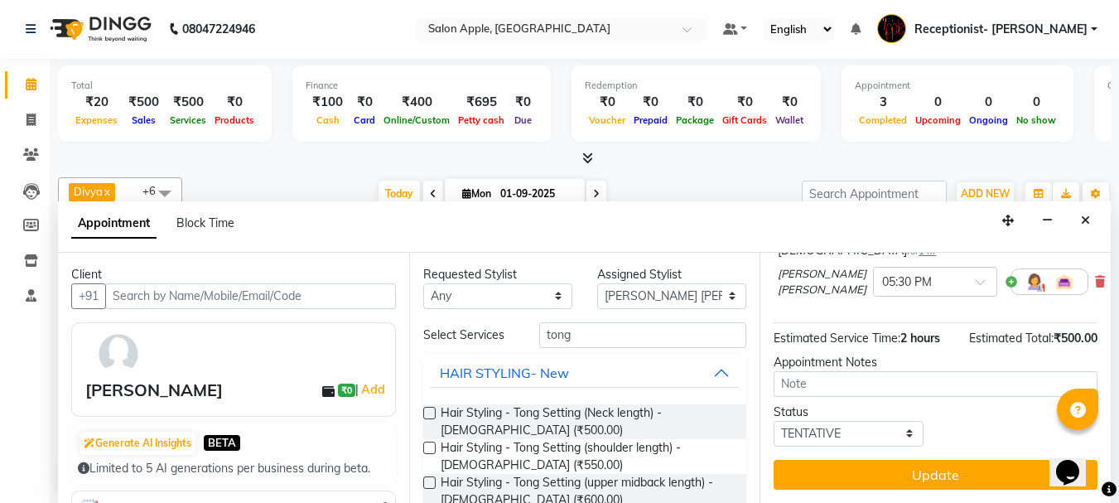
click at [874, 460] on button "Update" at bounding box center [935, 475] width 324 height 30
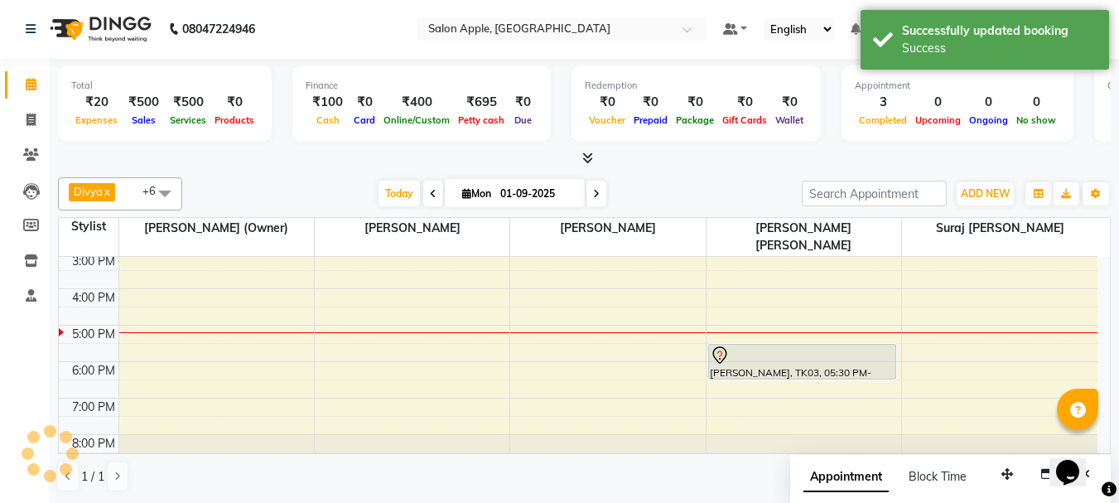
scroll to position [0, 0]
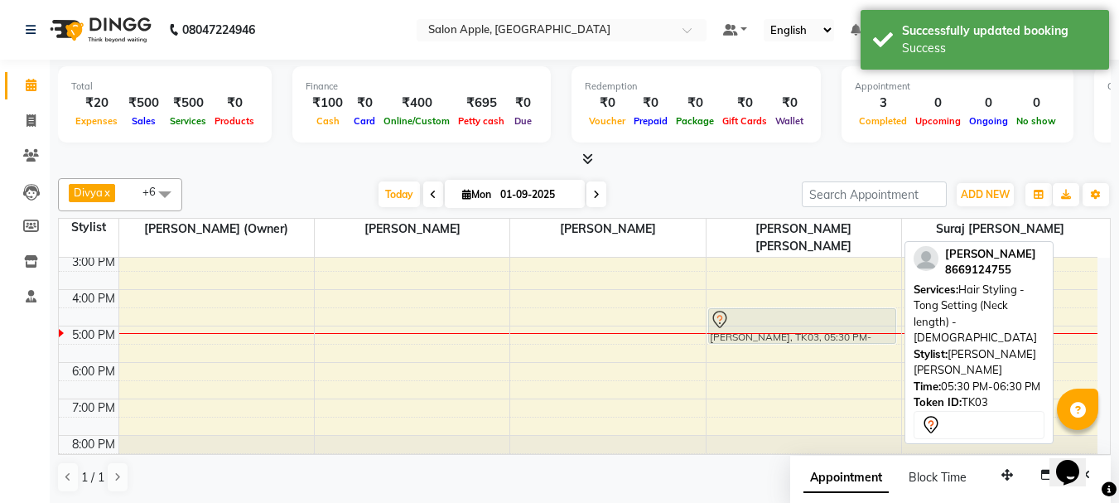
drag, startPoint x: 818, startPoint y: 336, endPoint x: 811, endPoint y: 307, distance: 29.7
click at [811, 307] on div "[PERSON_NAME], TK03, 05:30 PM-06:30 PM, Hair Styling - Tong Setting (Neck lengt…" at bounding box center [803, 234] width 195 height 473
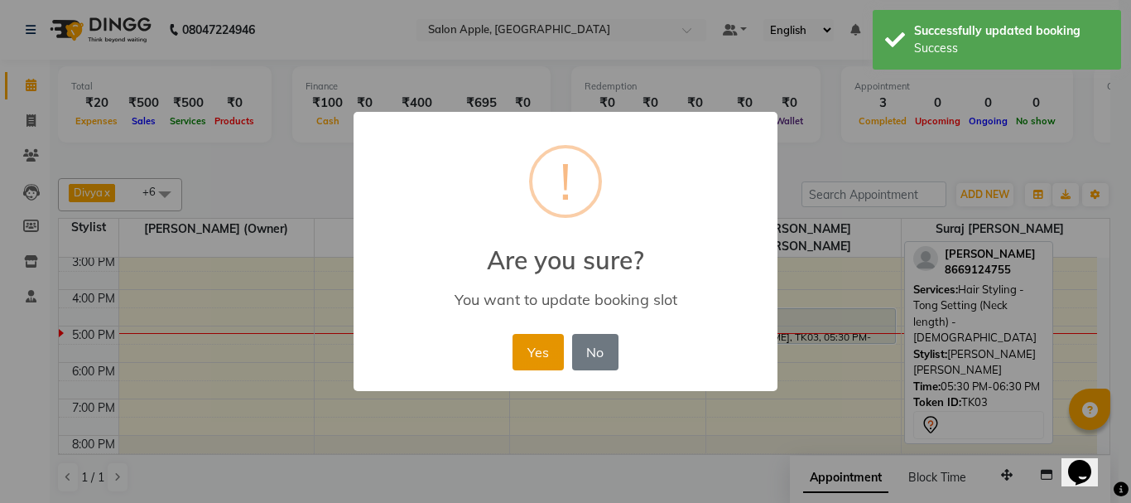
drag, startPoint x: 547, startPoint y: 349, endPoint x: 579, endPoint y: 350, distance: 31.5
click at [548, 349] on button "Yes" at bounding box center [538, 352] width 51 height 36
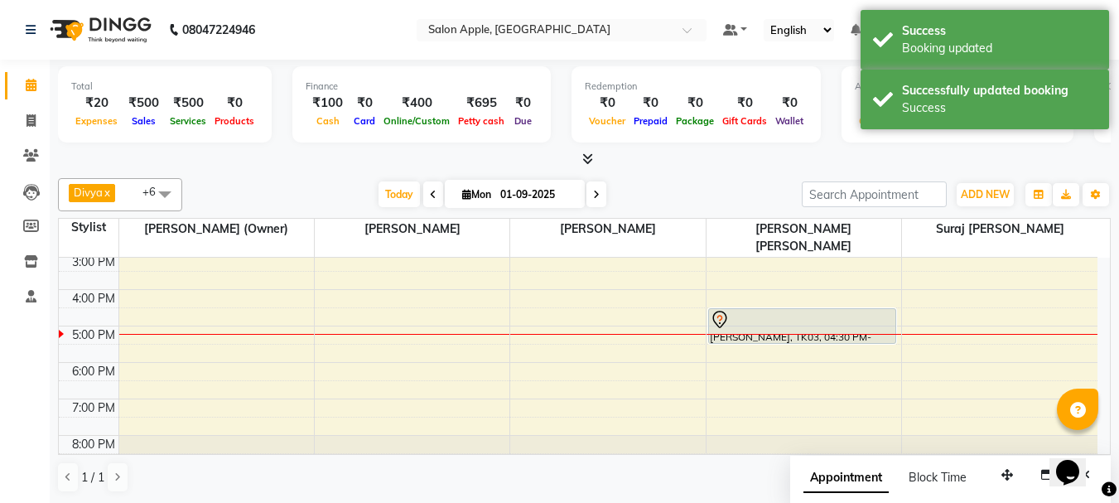
click at [763, 286] on div "8:00 AM 9:00 AM 10:00 AM 11:00 AM 12:00 PM 1:00 PM 2:00 PM 3:00 PM 4:00 PM 5:00…" at bounding box center [578, 234] width 1038 height 473
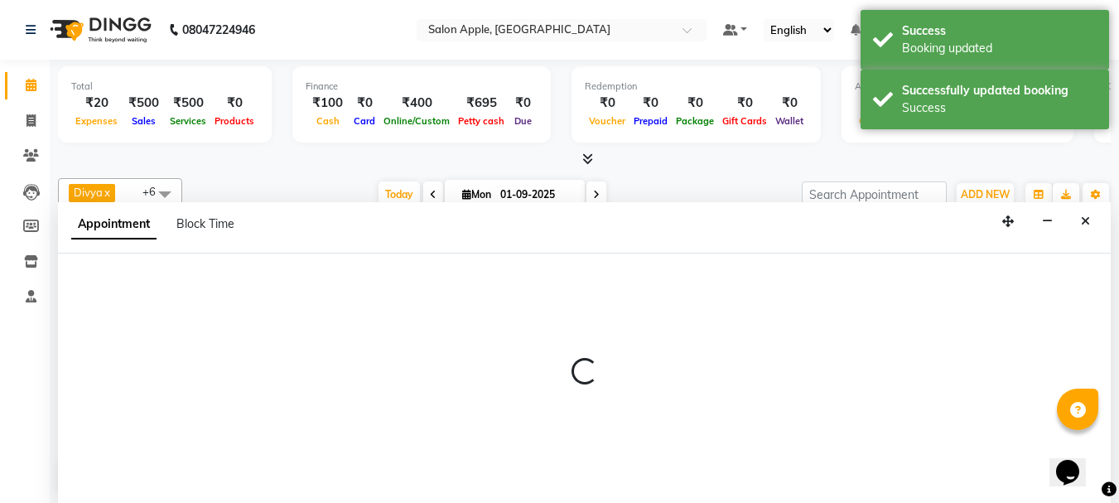
scroll to position [1, 0]
select select "62964"
select select "960"
select select "tentative"
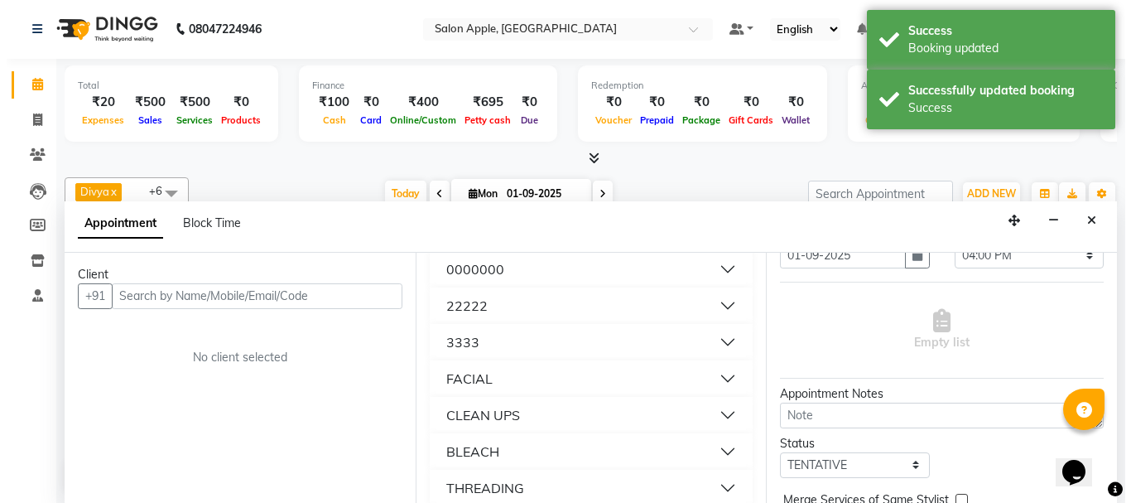
scroll to position [182, 0]
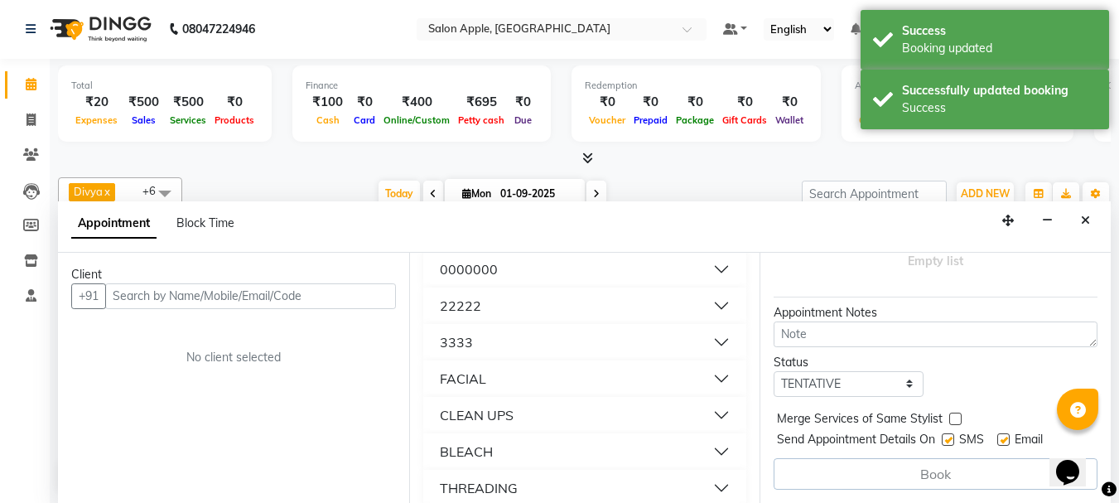
click at [1093, 223] on button "Close" at bounding box center [1085, 221] width 24 height 26
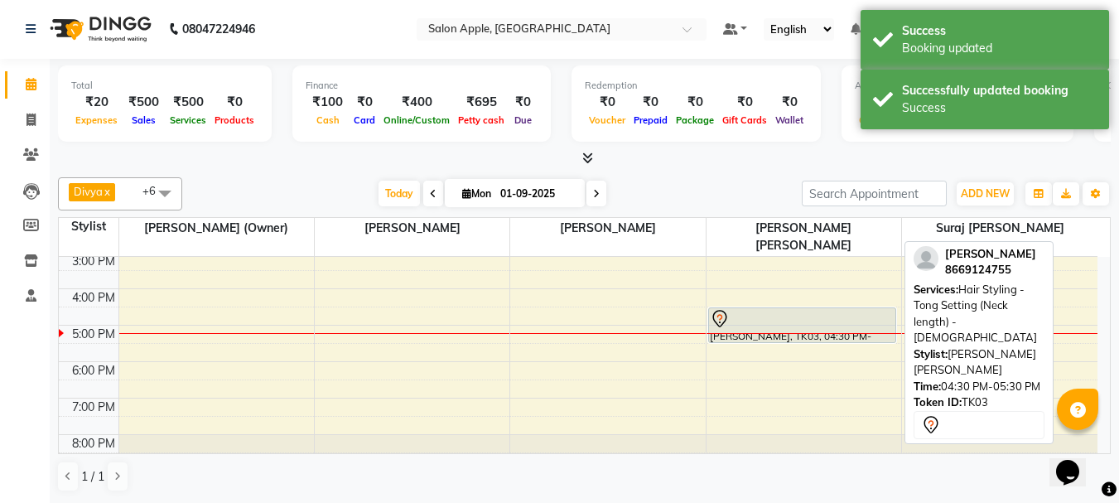
click at [777, 309] on div at bounding box center [802, 319] width 185 height 20
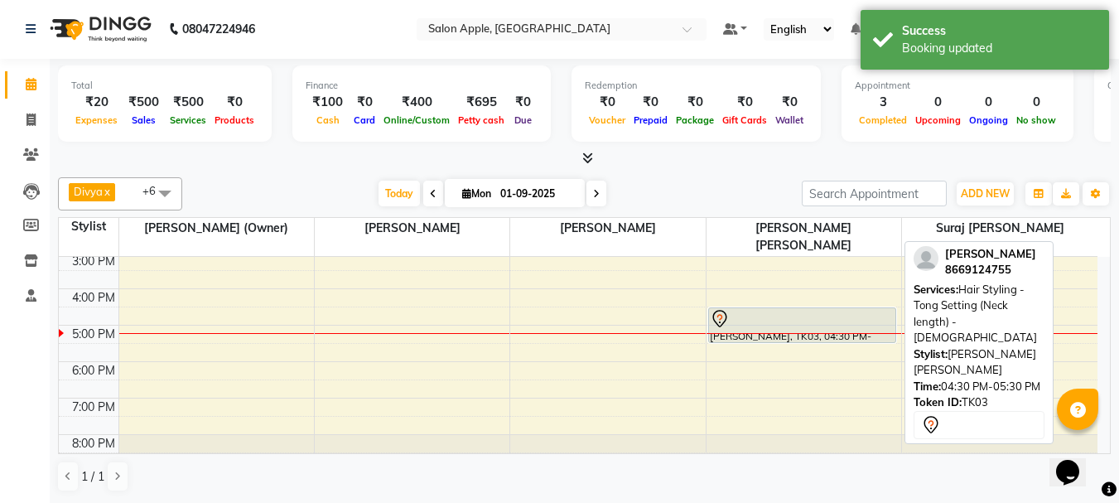
click at [812, 309] on div at bounding box center [802, 319] width 185 height 20
select select "7"
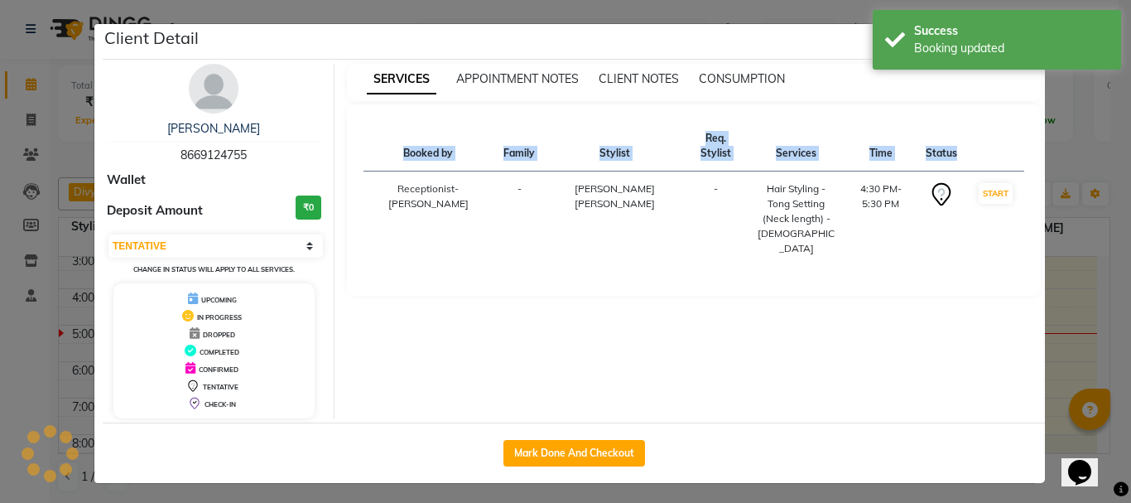
click at [812, 297] on div "SERVICES APPOINTMENT NOTES CLIENT NOTES CONSUMPTION Booked by Family Stylist Re…" at bounding box center [695, 241] width 720 height 354
click at [571, 447] on button "Mark Done And Checkout" at bounding box center [574, 453] width 142 height 26
select select "service"
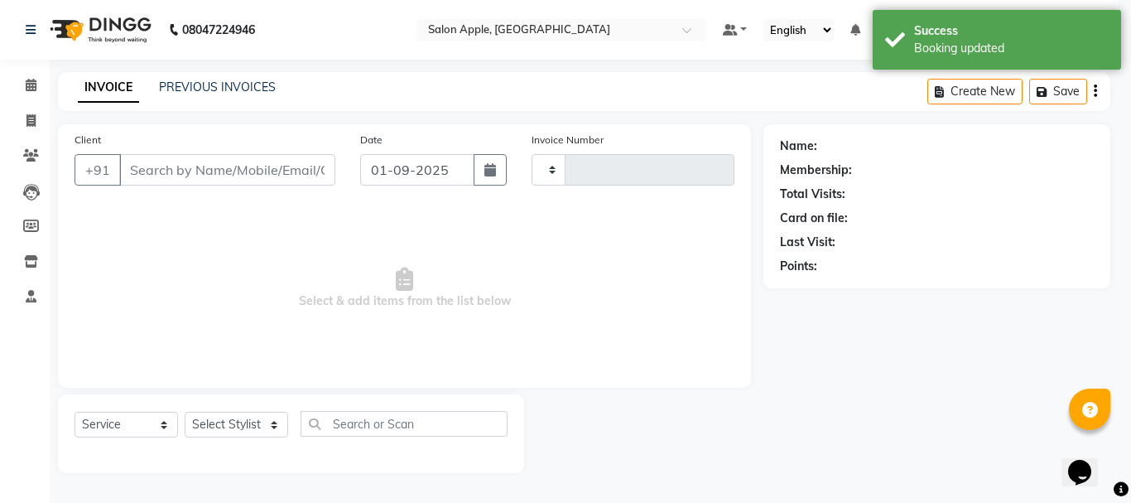
type input "0658"
select select "645"
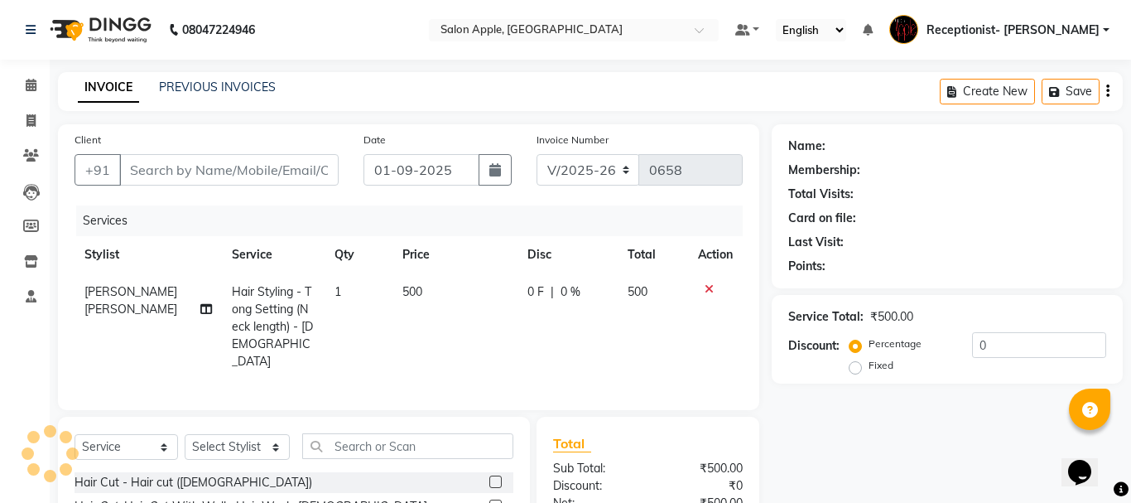
type input "8669124755"
select select "62964"
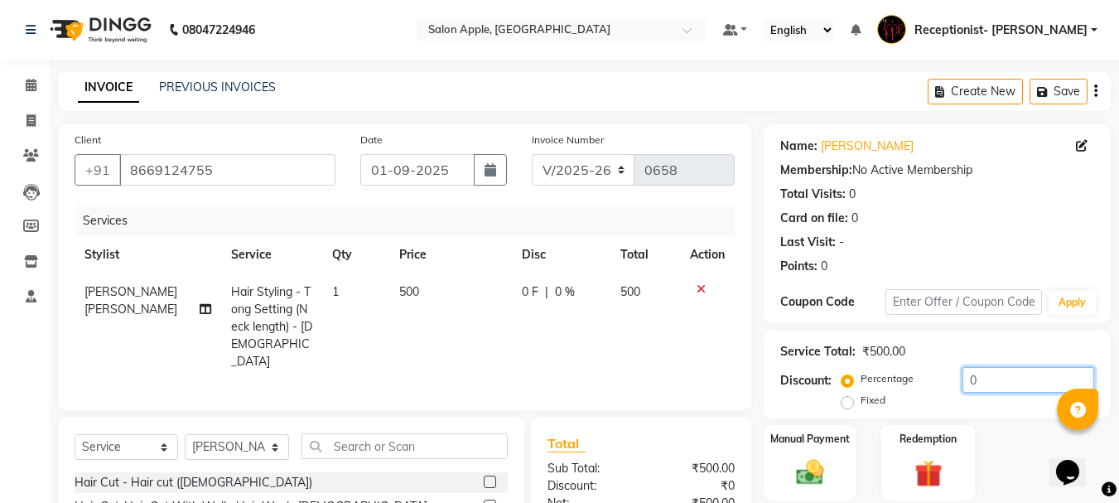
drag, startPoint x: 998, startPoint y: 373, endPoint x: 921, endPoint y: 387, distance: 78.3
click at [962, 380] on input "0" at bounding box center [1028, 380] width 132 height 26
click at [860, 405] on label "Fixed" at bounding box center [872, 399] width 25 height 15
click at [845, 405] on input "Fixed" at bounding box center [851, 400] width 12 height 12
radio input "true"
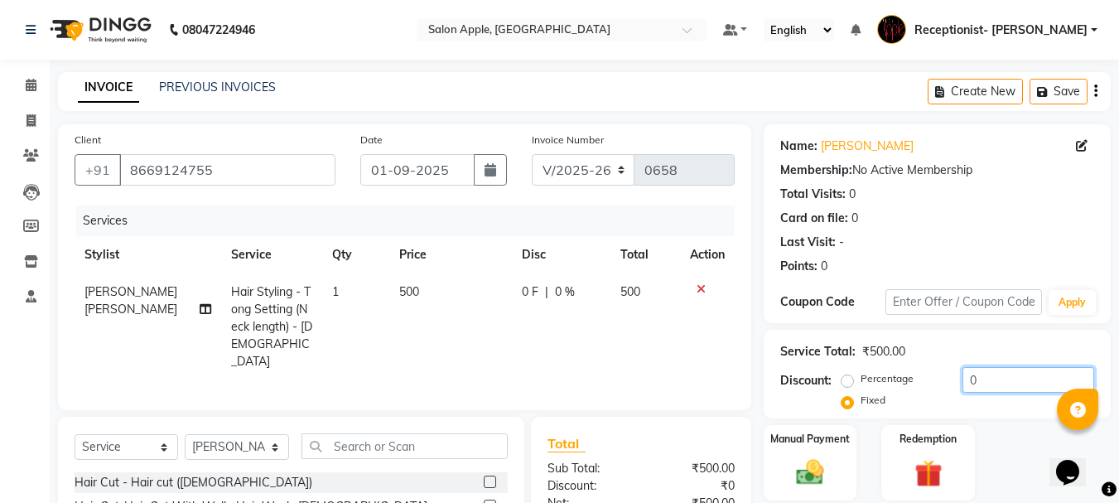
drag, startPoint x: 991, startPoint y: 384, endPoint x: 955, endPoint y: 382, distance: 35.7
click at [956, 382] on div "Percentage Fixed 0" at bounding box center [969, 389] width 249 height 45
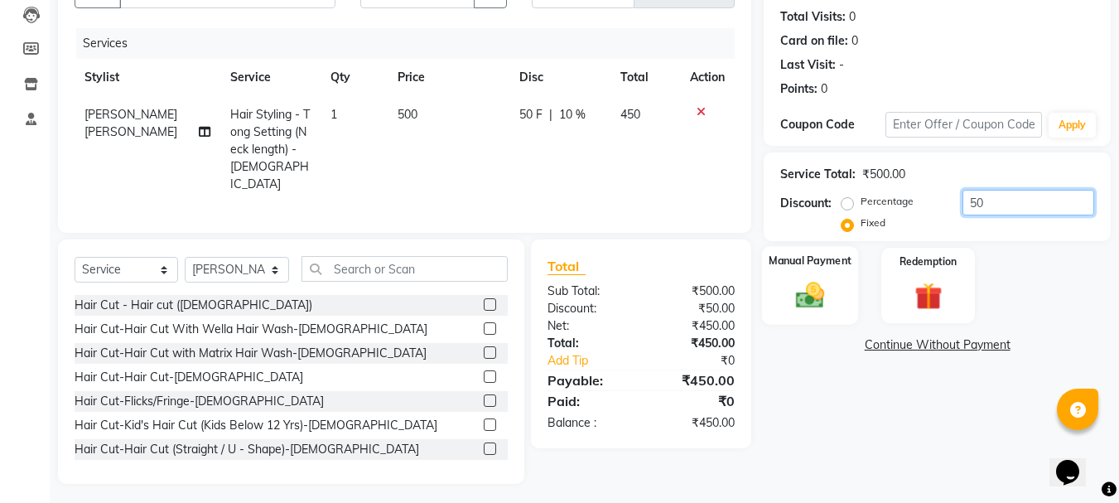
scroll to position [178, 0]
type input "50"
click at [806, 274] on div "Manual Payment" at bounding box center [810, 284] width 97 height 79
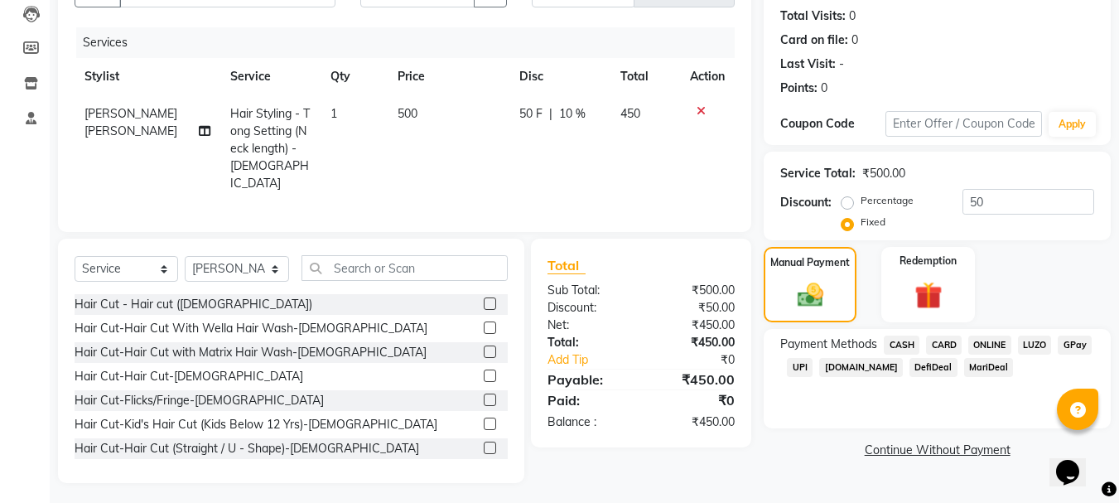
click at [992, 348] on span "ONLINE" at bounding box center [989, 344] width 43 height 19
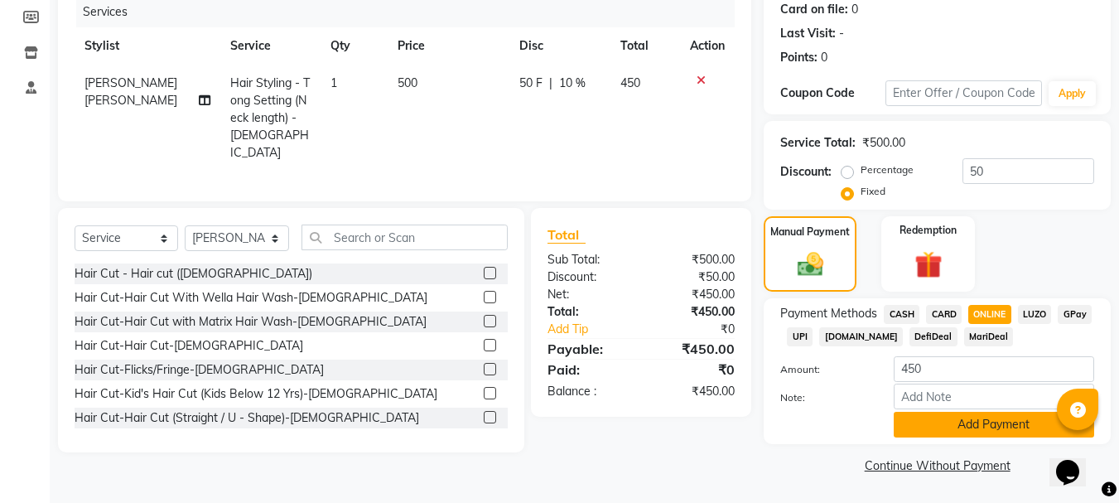
click at [994, 422] on button "Add Payment" at bounding box center [993, 425] width 200 height 26
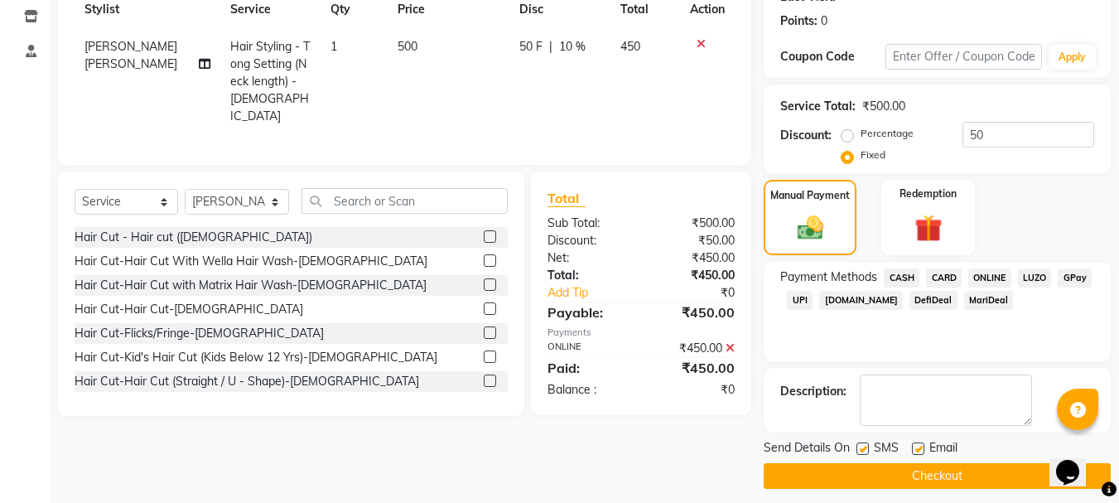
scroll to position [256, 0]
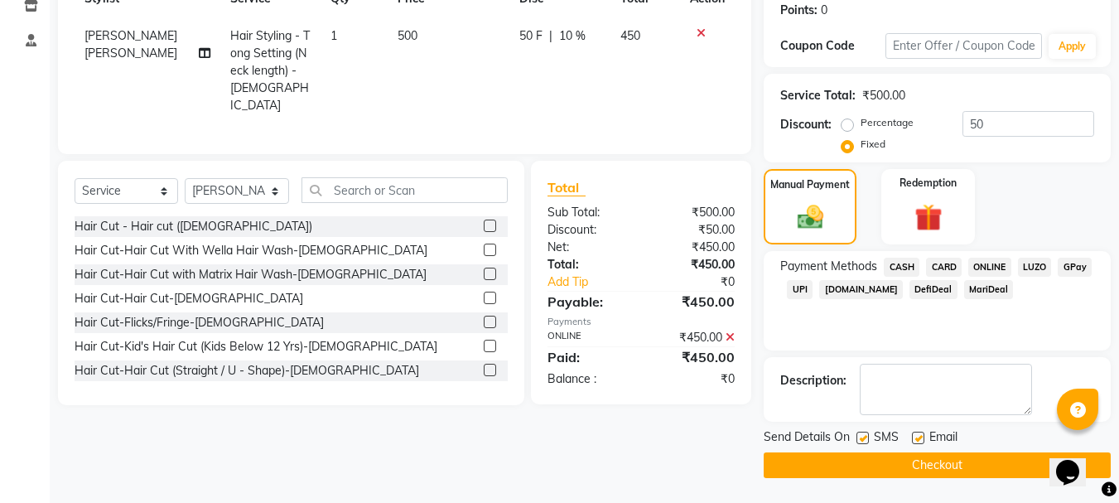
click at [972, 453] on button "Checkout" at bounding box center [936, 465] width 347 height 26
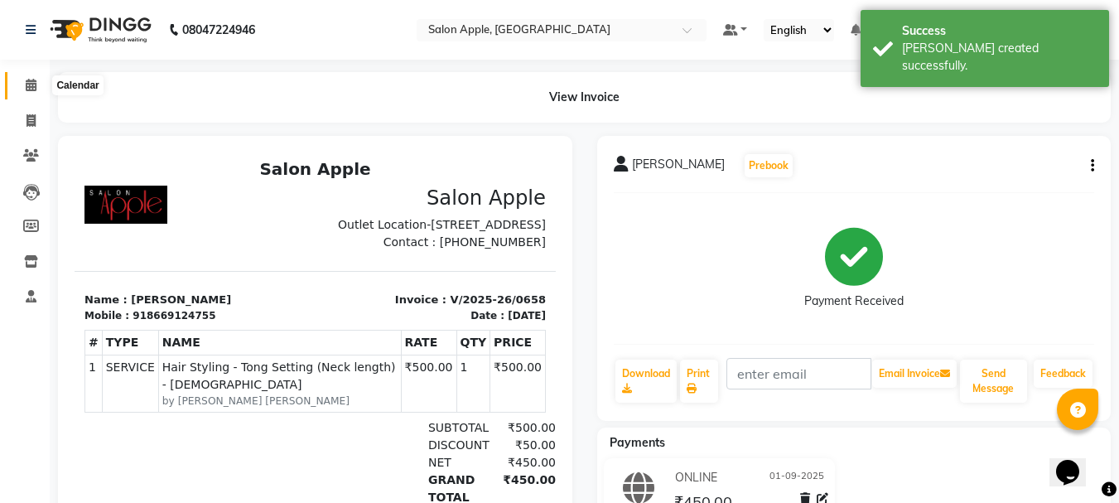
click at [28, 82] on icon at bounding box center [31, 85] width 11 height 12
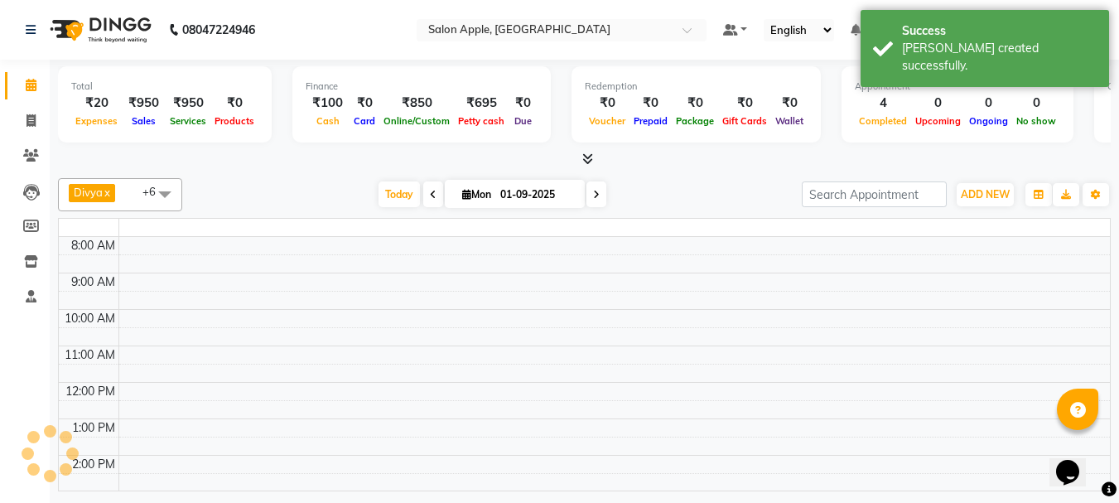
click at [28, 82] on icon at bounding box center [31, 85] width 11 height 12
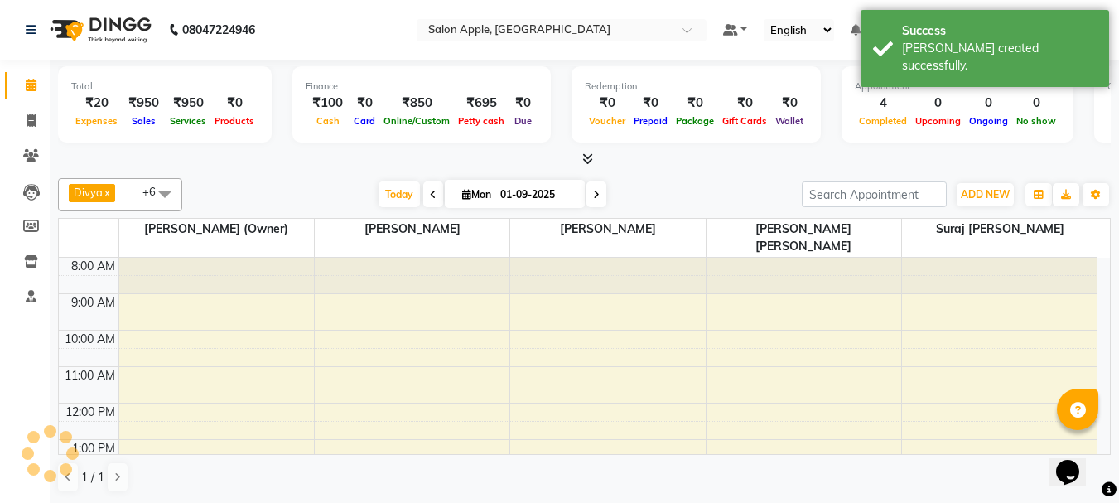
click at [28, 81] on icon at bounding box center [31, 85] width 11 height 12
